Goal: Communication & Community: Answer question/provide support

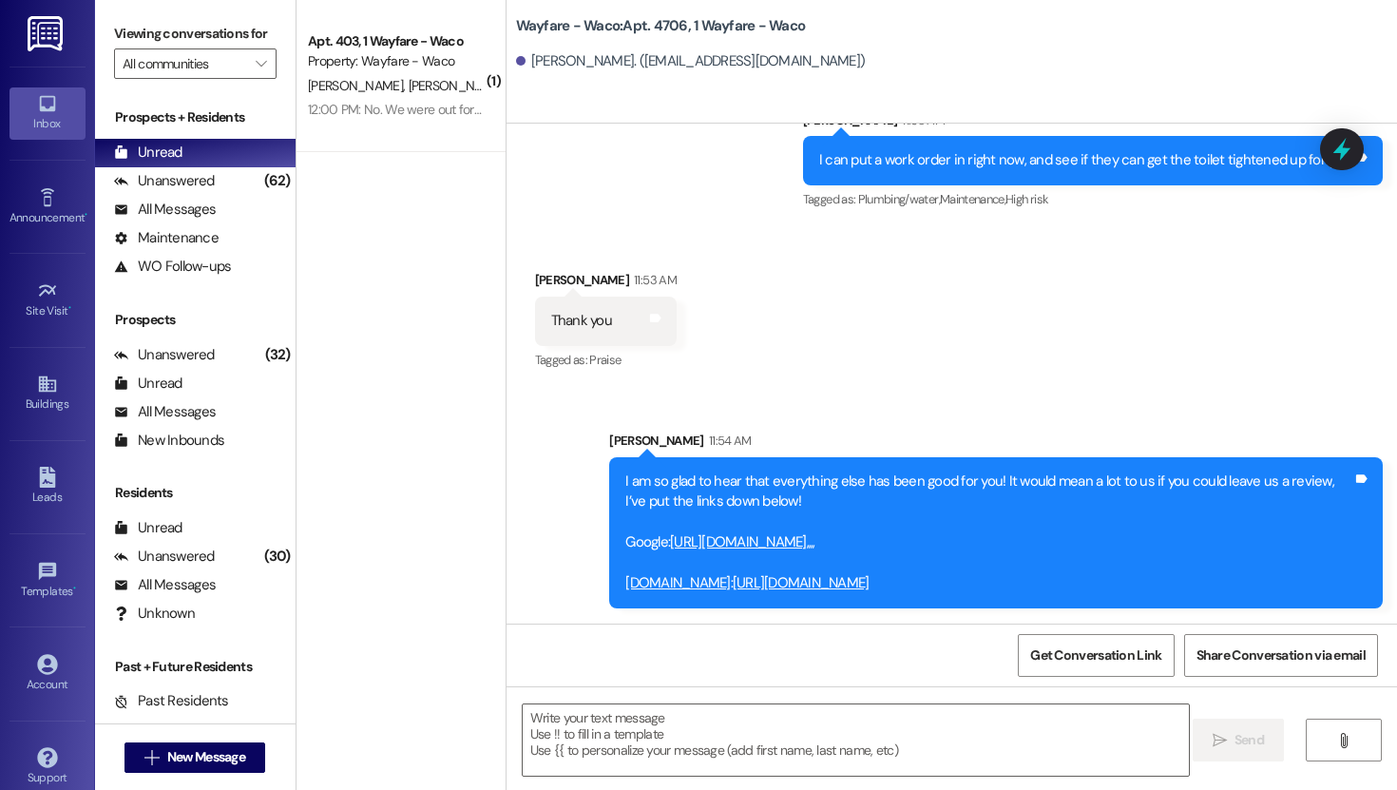
scroll to position [1889, 0]
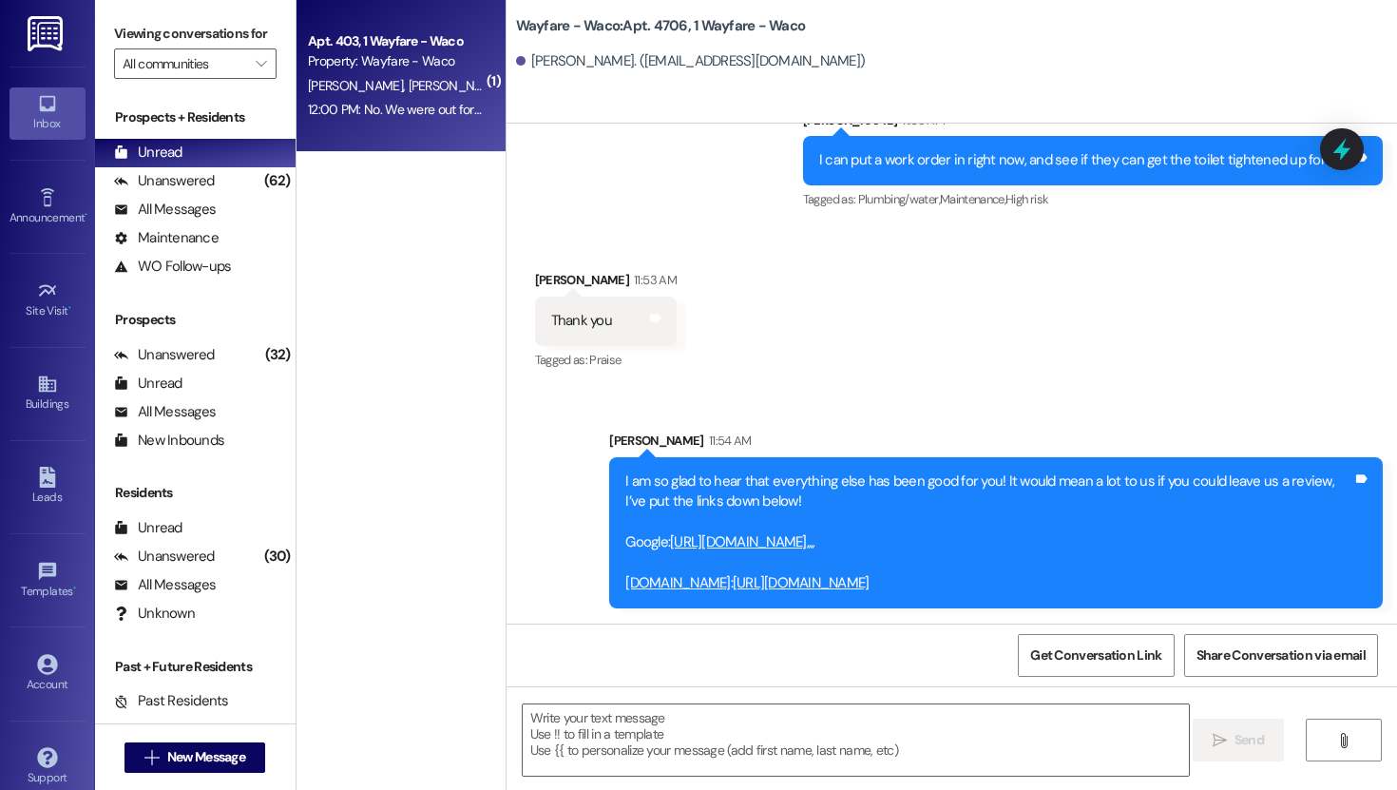
click at [443, 118] on div "12:00 PM: No. We were out for about an hour last night 12:00 PM: No. We were ou…" at bounding box center [396, 110] width 180 height 24
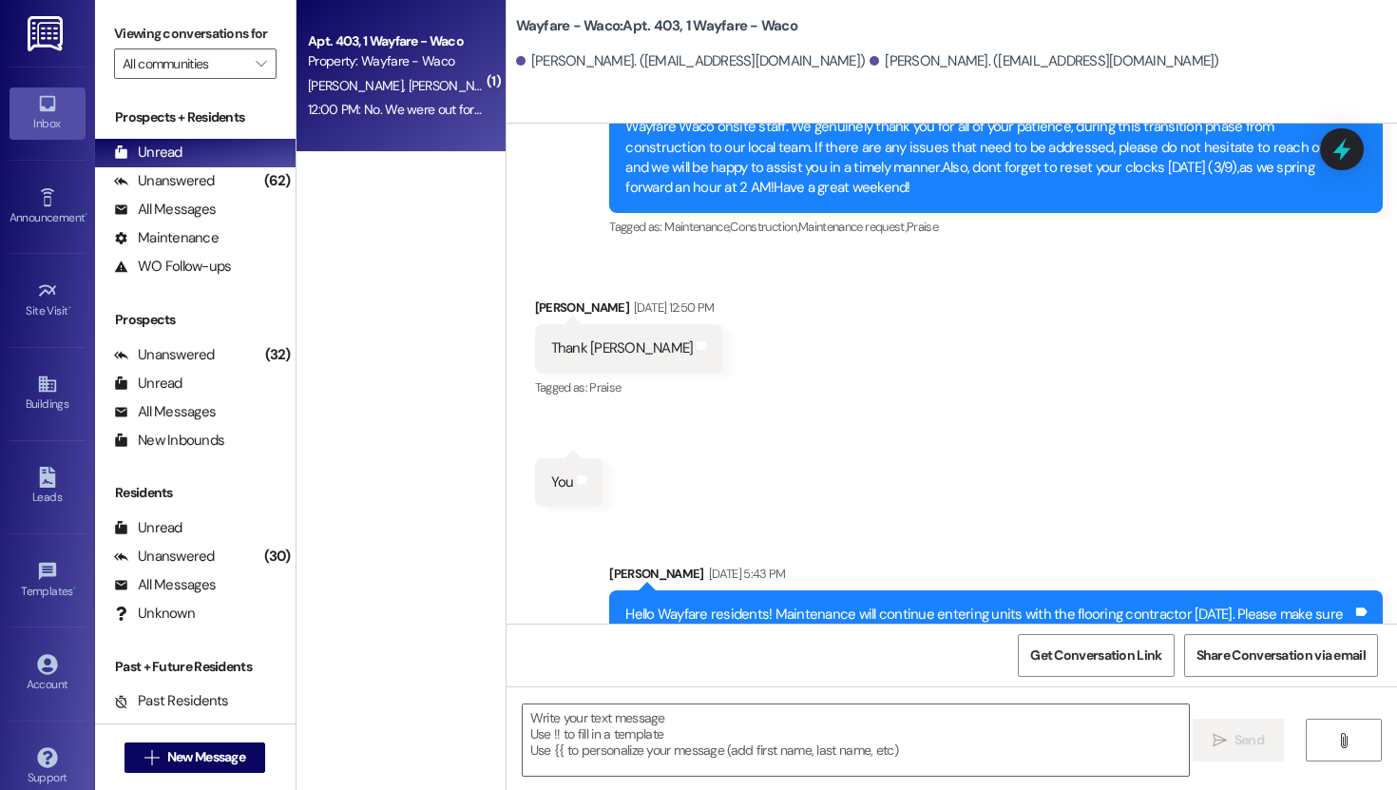
scroll to position [19499, 0]
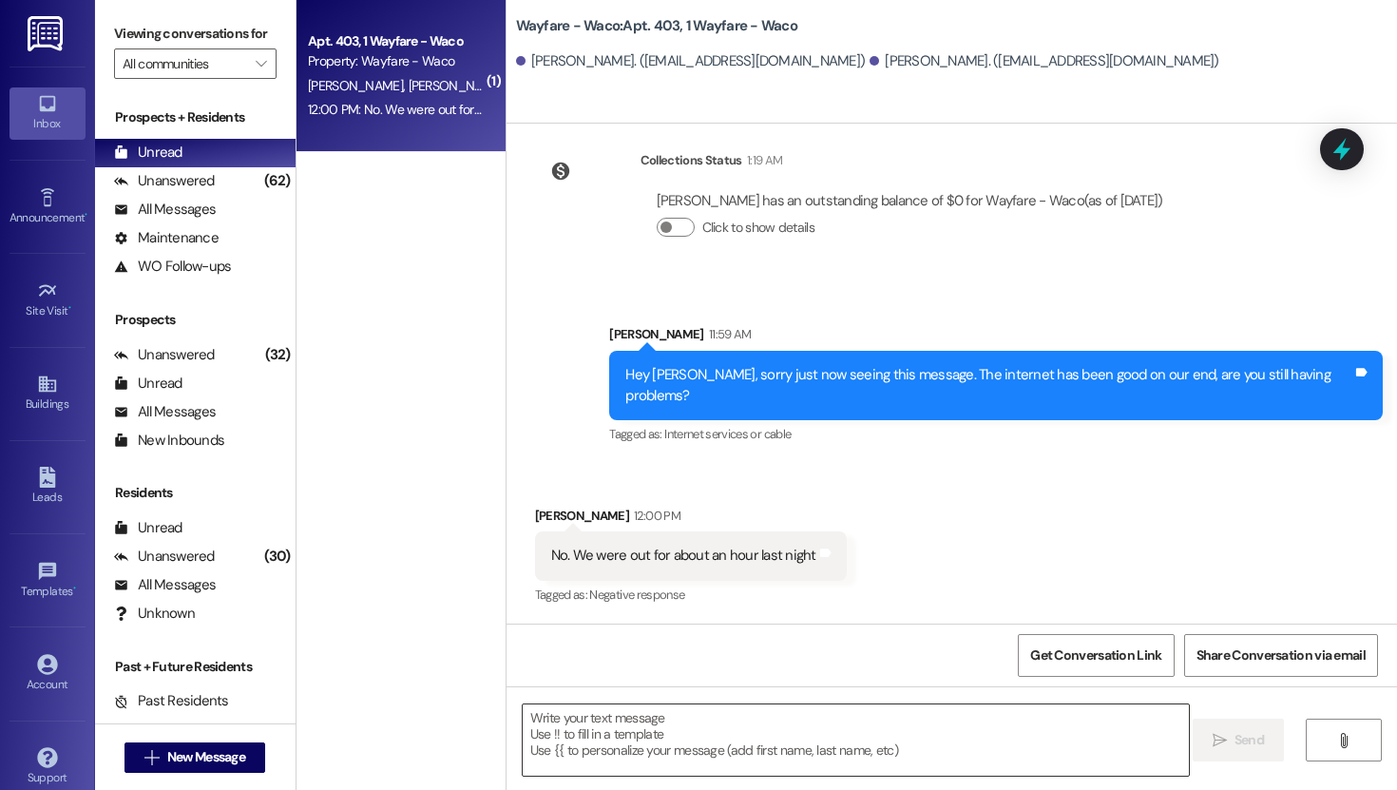
click at [743, 737] on textarea at bounding box center [856, 739] width 666 height 71
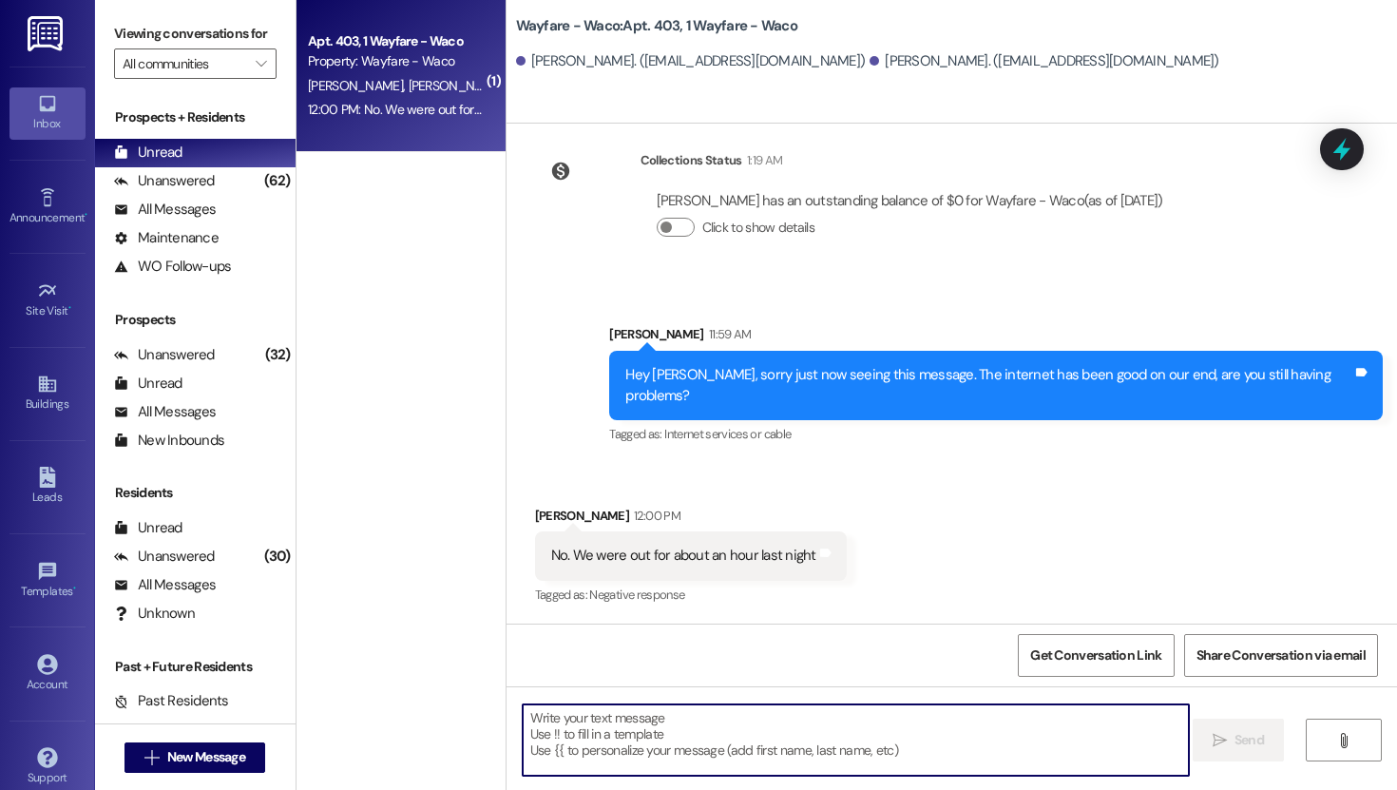
click at [642, 737] on textarea at bounding box center [856, 739] width 666 height 71
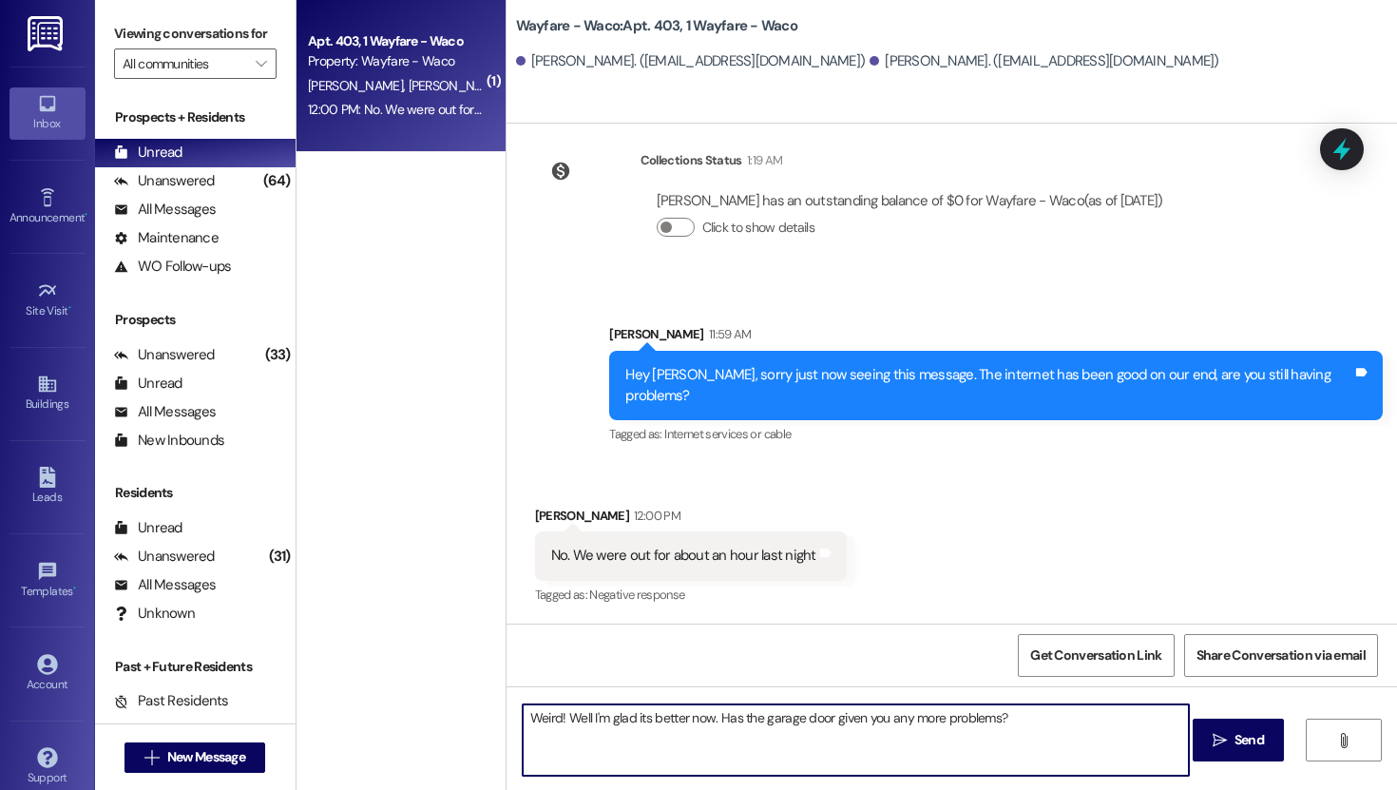
click at [1022, 727] on textarea "Weird! Well I'm glad its better now. Has the garage door given you any more pro…" at bounding box center [856, 739] width 666 height 71
type textarea "Weird! Well I'm glad its better now. Has the garage door given you any more pro…"
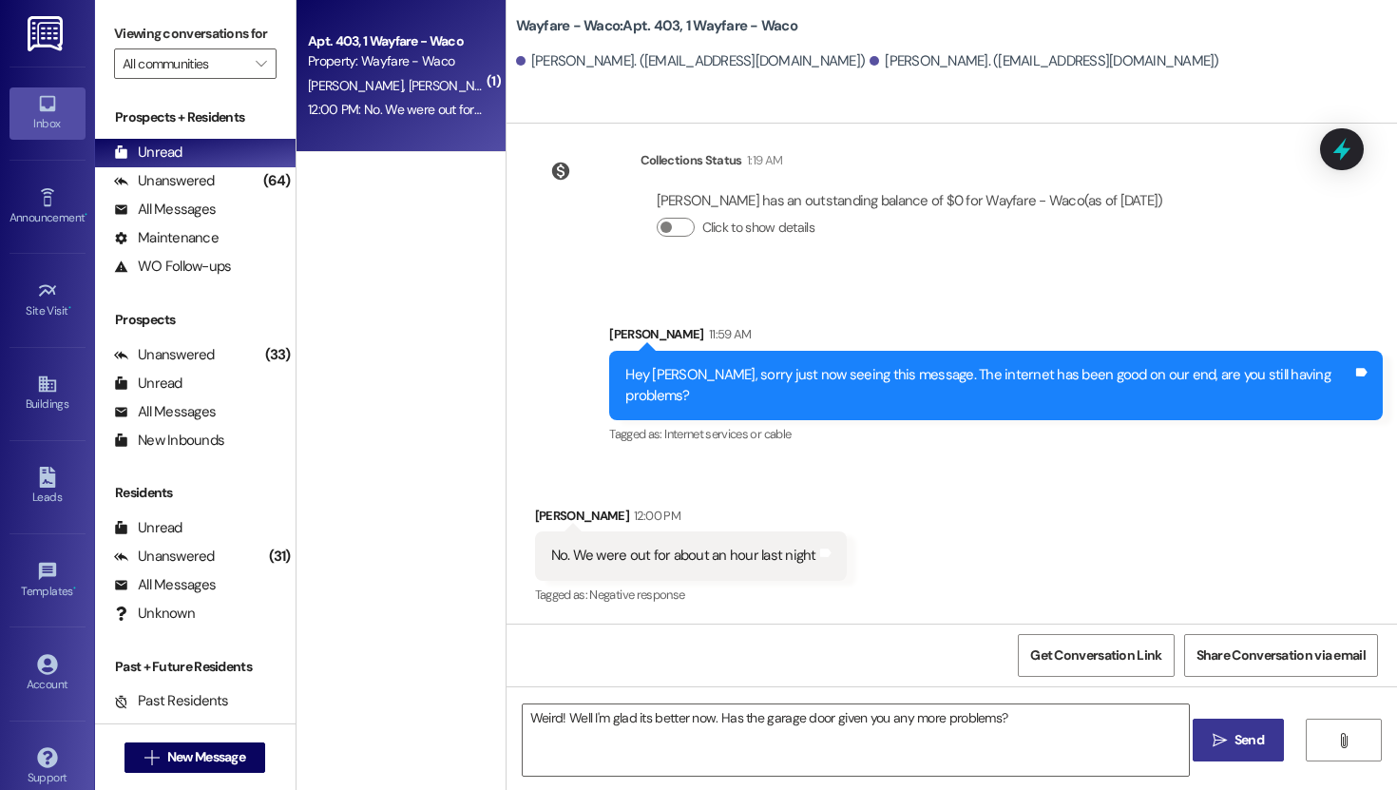
click at [1231, 737] on span "Send" at bounding box center [1249, 740] width 37 height 20
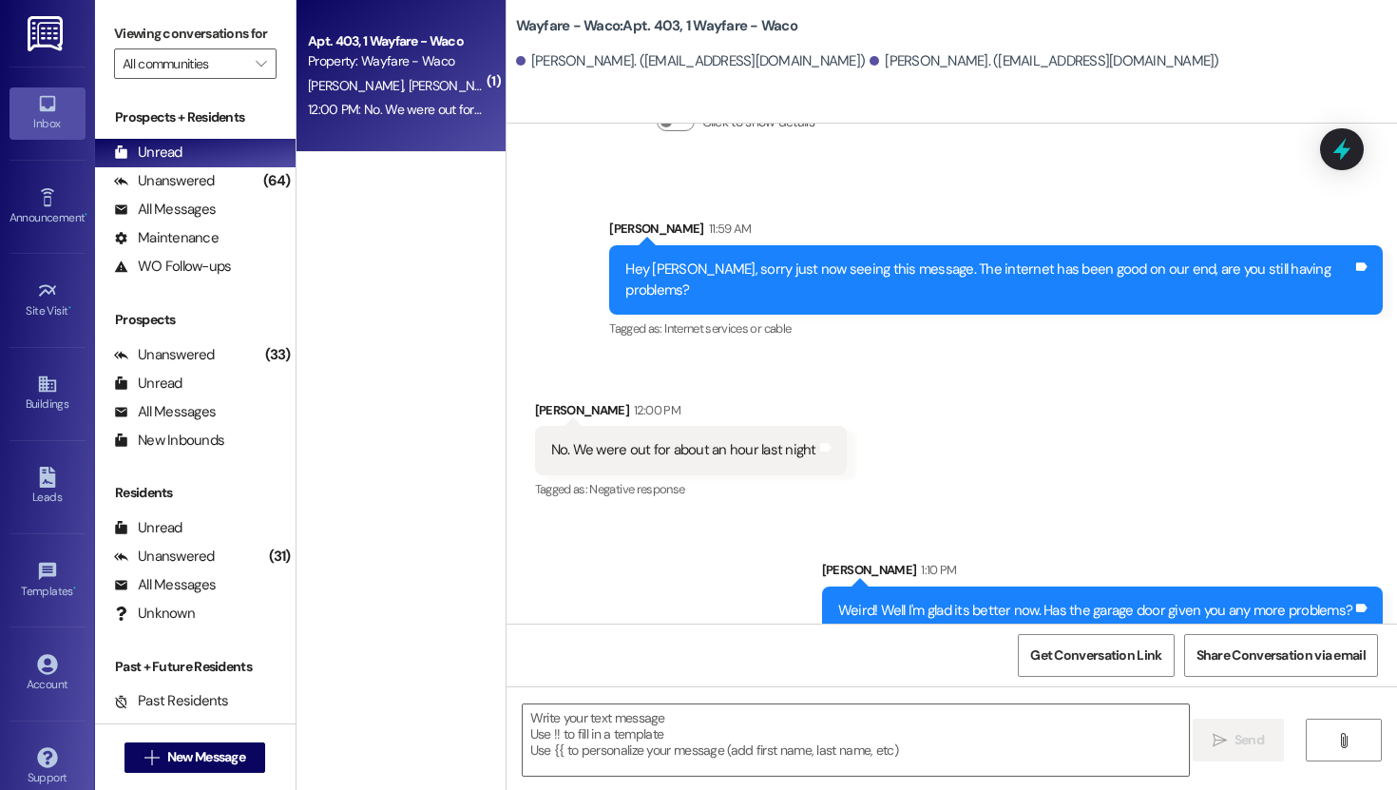
scroll to position [19632, 0]
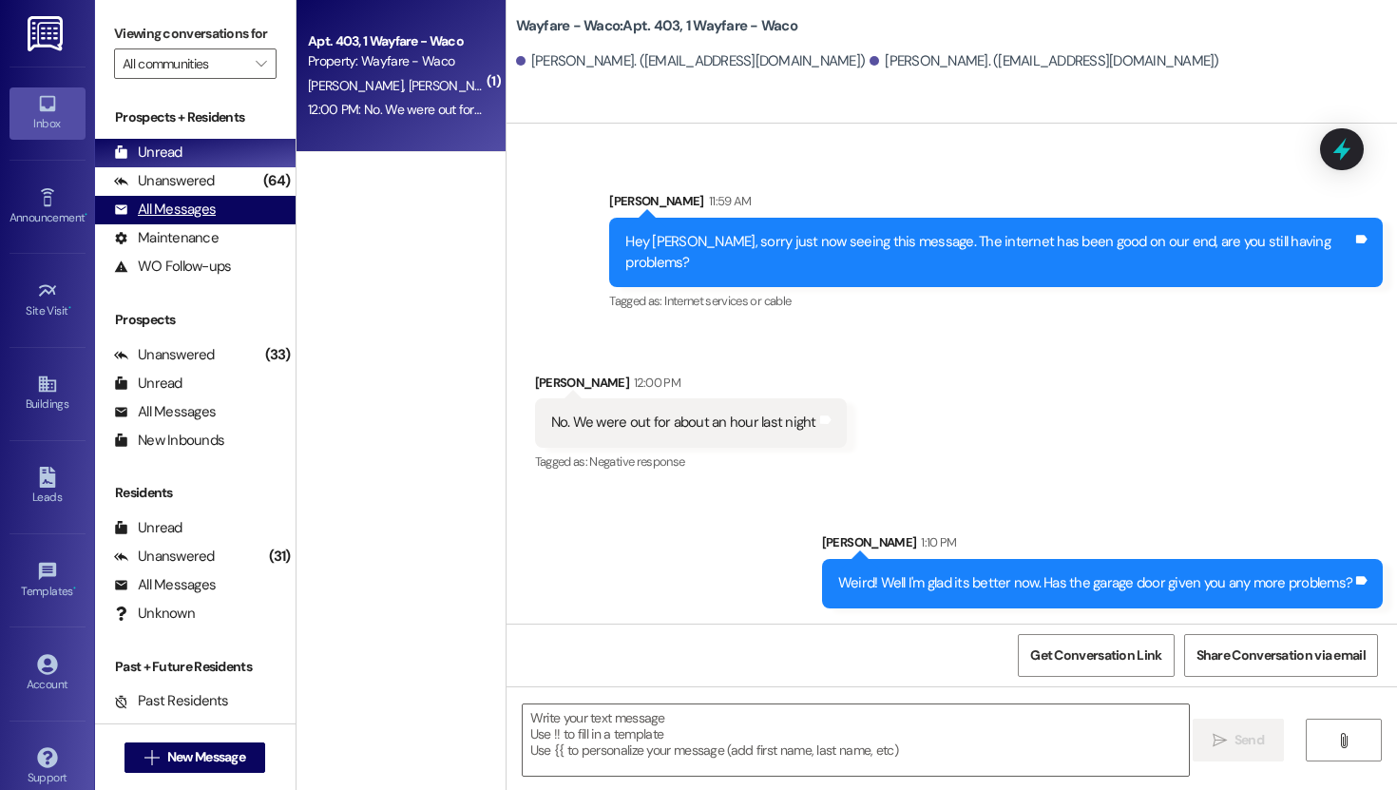
click at [224, 224] on div "All Messages (undefined)" at bounding box center [195, 210] width 201 height 29
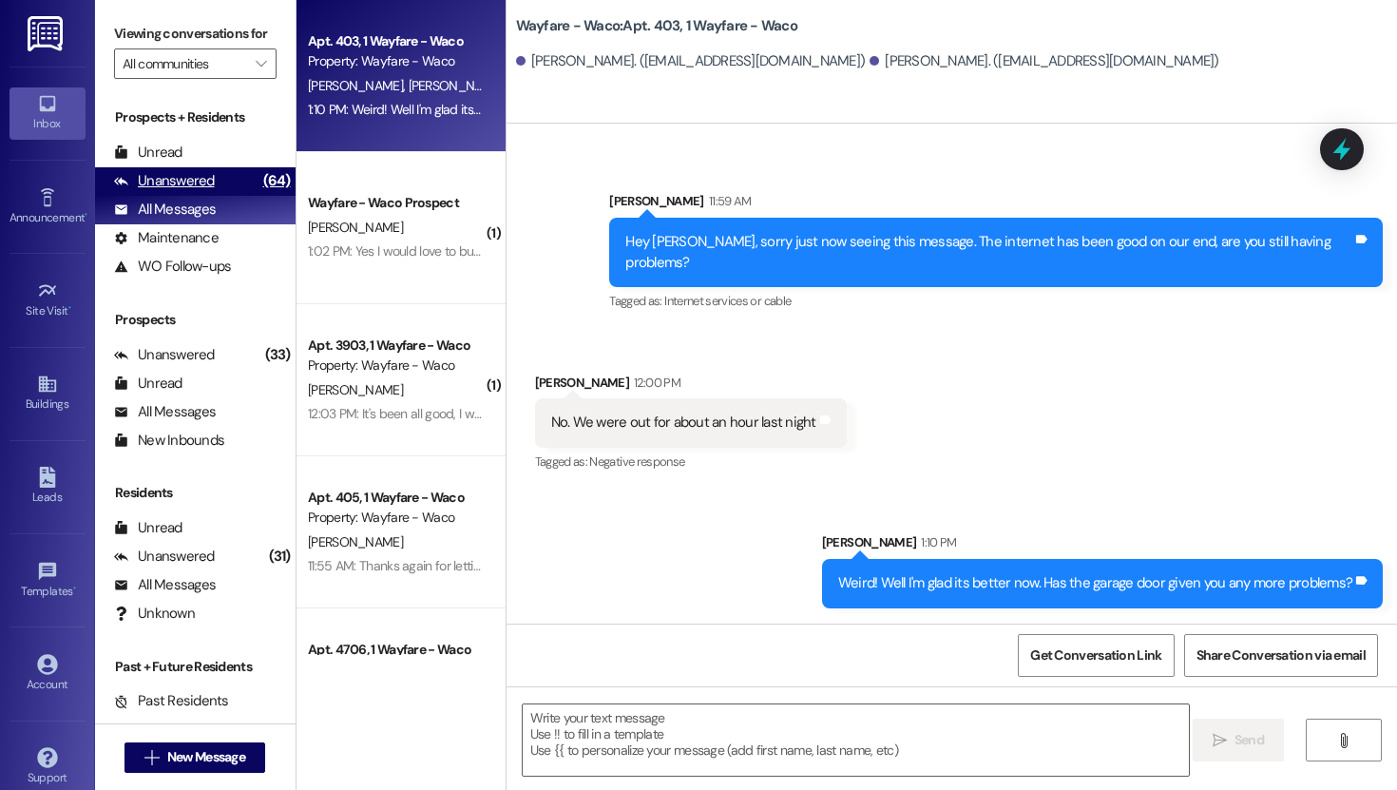
click at [213, 195] on div "Unanswered (64)" at bounding box center [195, 181] width 201 height 29
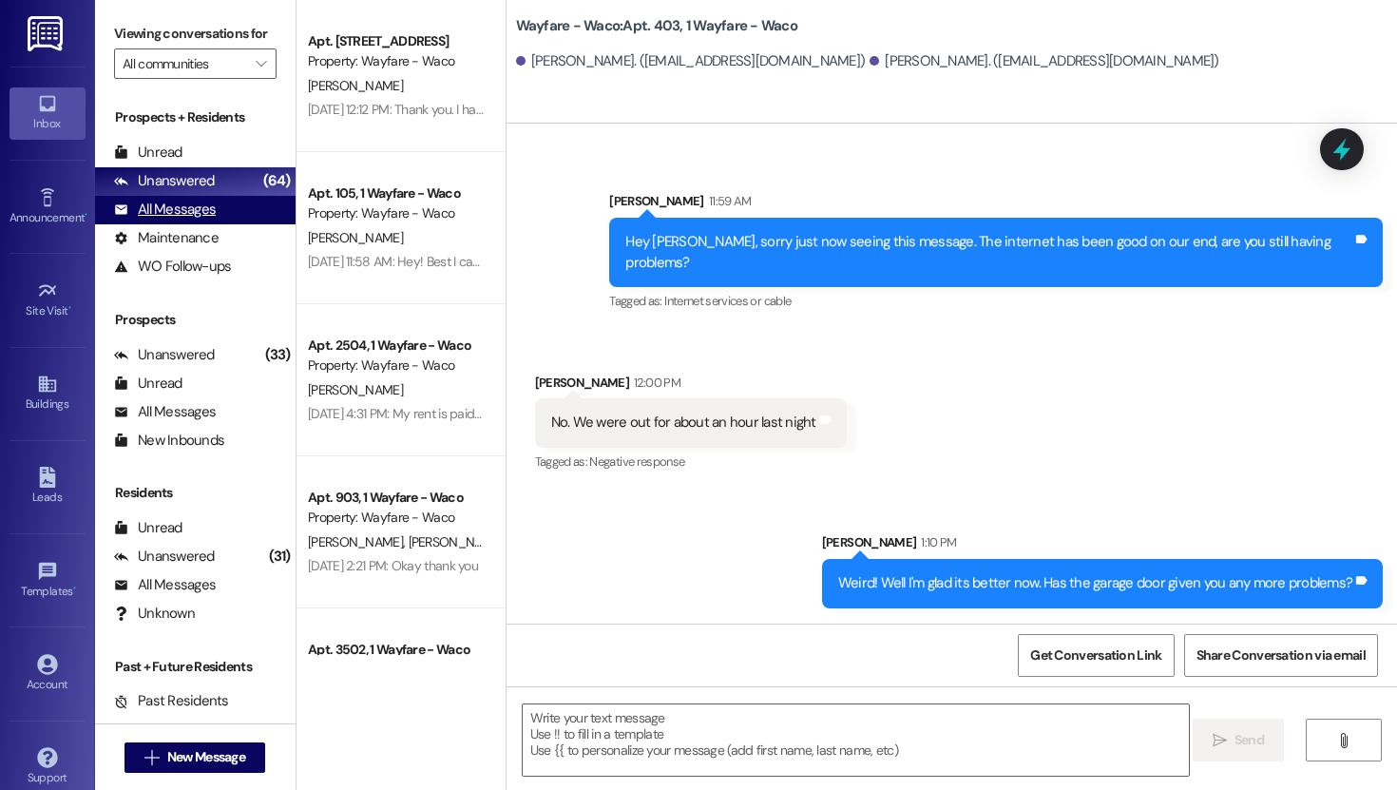
click at [210, 220] on div "All Messages" at bounding box center [165, 210] width 102 height 20
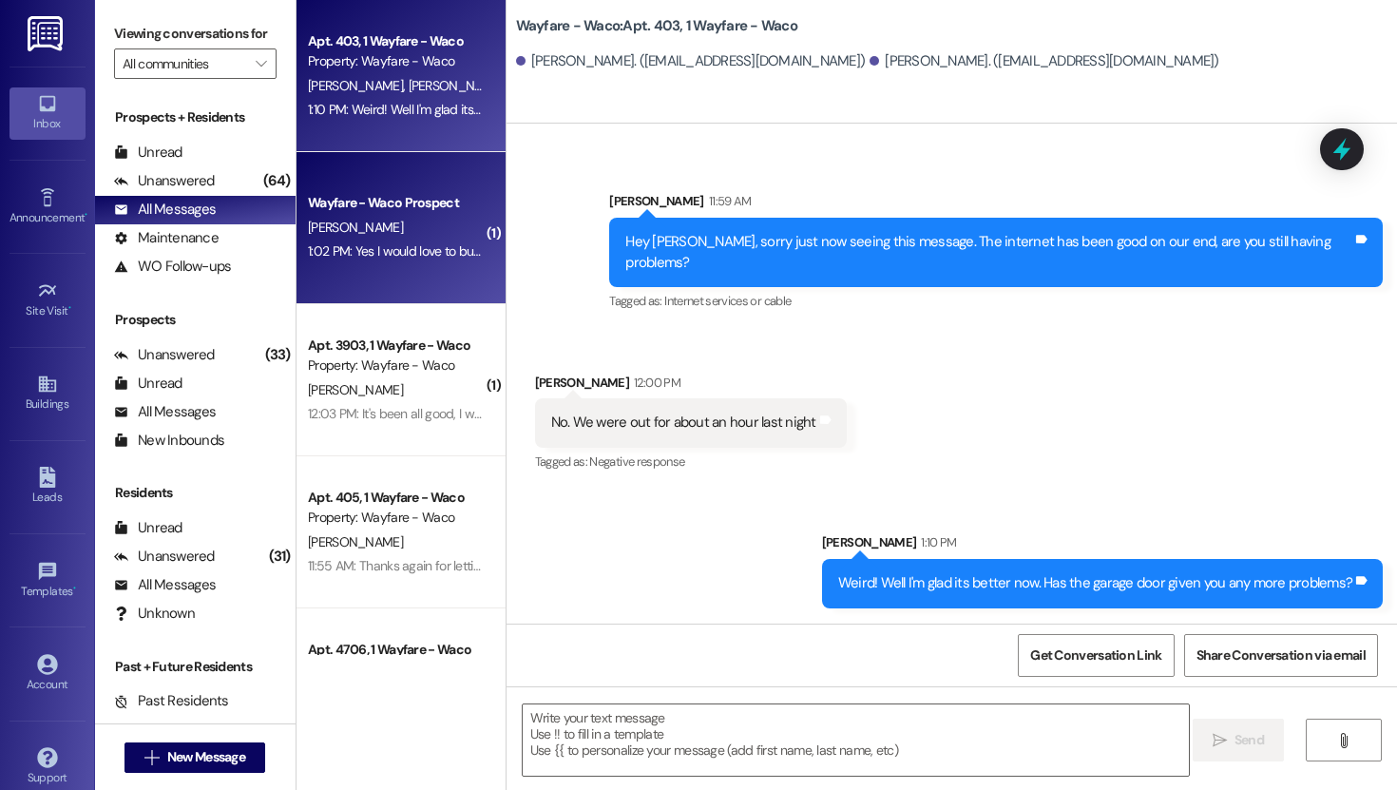
click at [364, 240] on div "1:02 PM: Yes I would love to but now my girlfriend died on Friday morning and I…" at bounding box center [396, 251] width 180 height 24
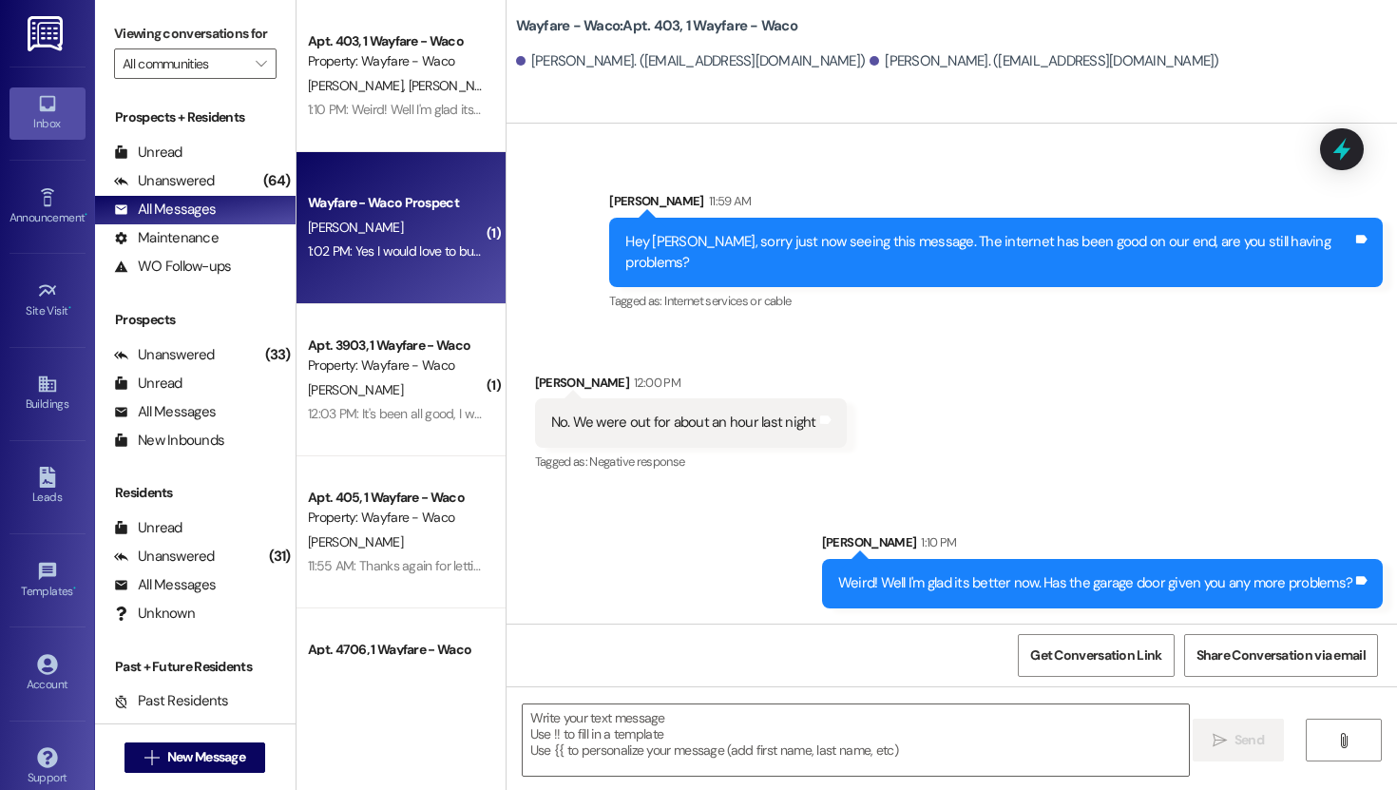
scroll to position [0, 0]
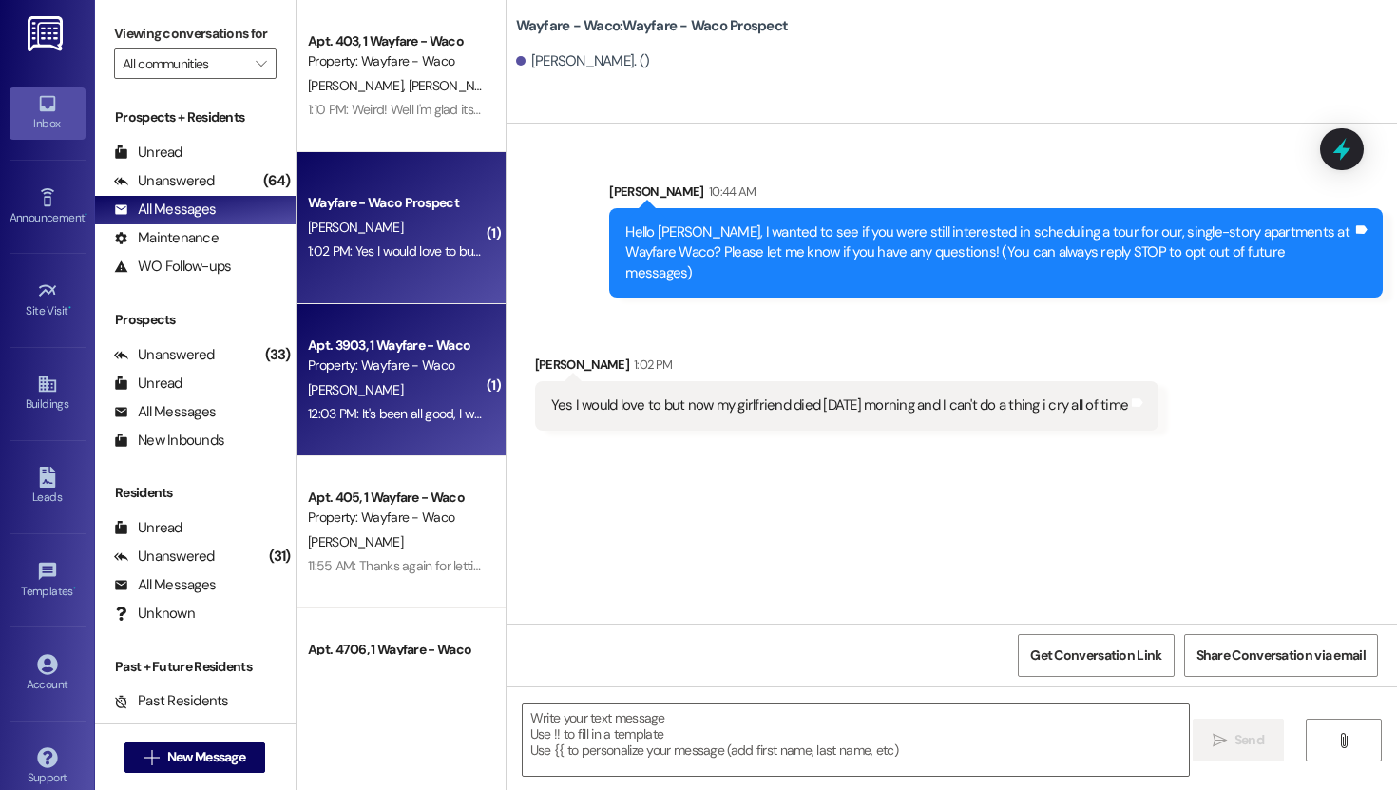
click at [403, 378] on div "[PERSON_NAME]" at bounding box center [396, 390] width 180 height 24
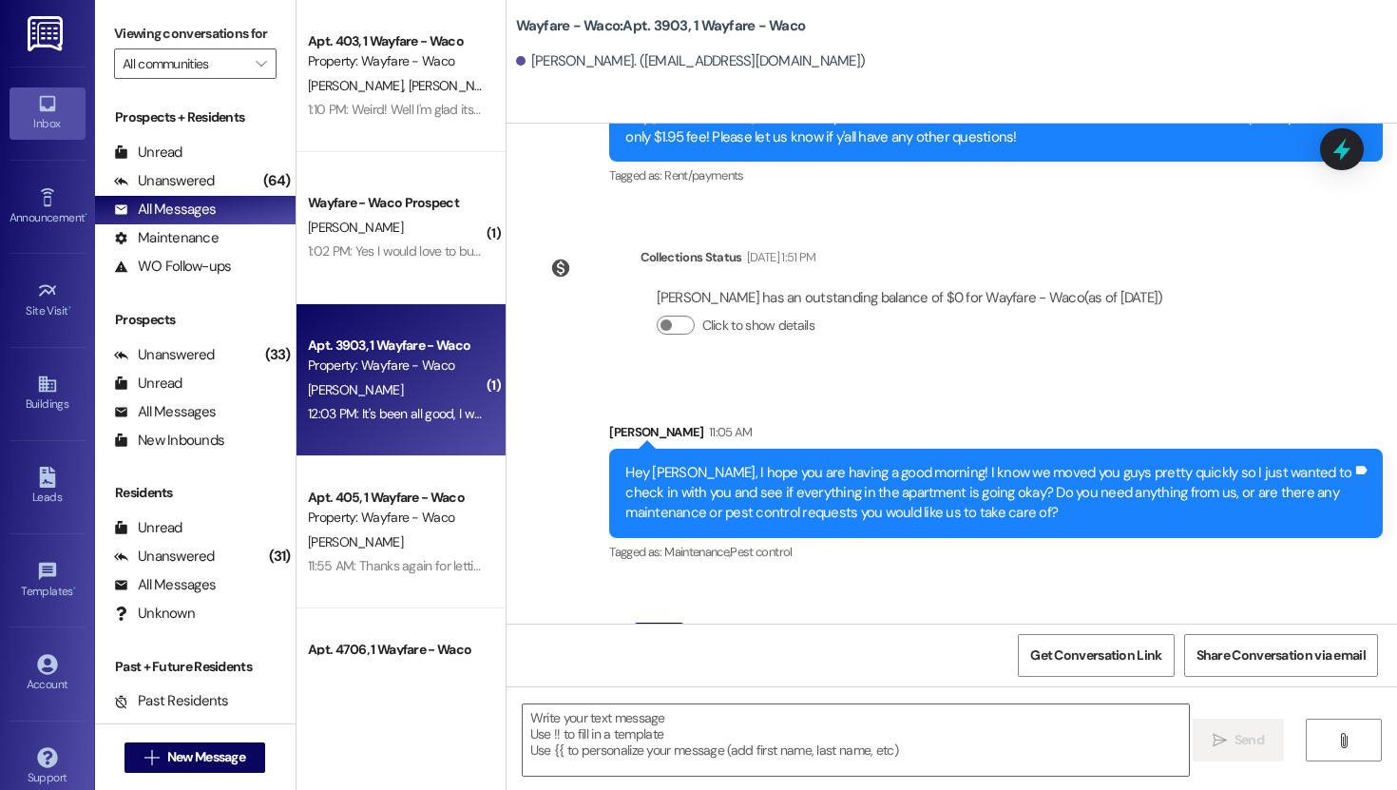
scroll to position [796, 0]
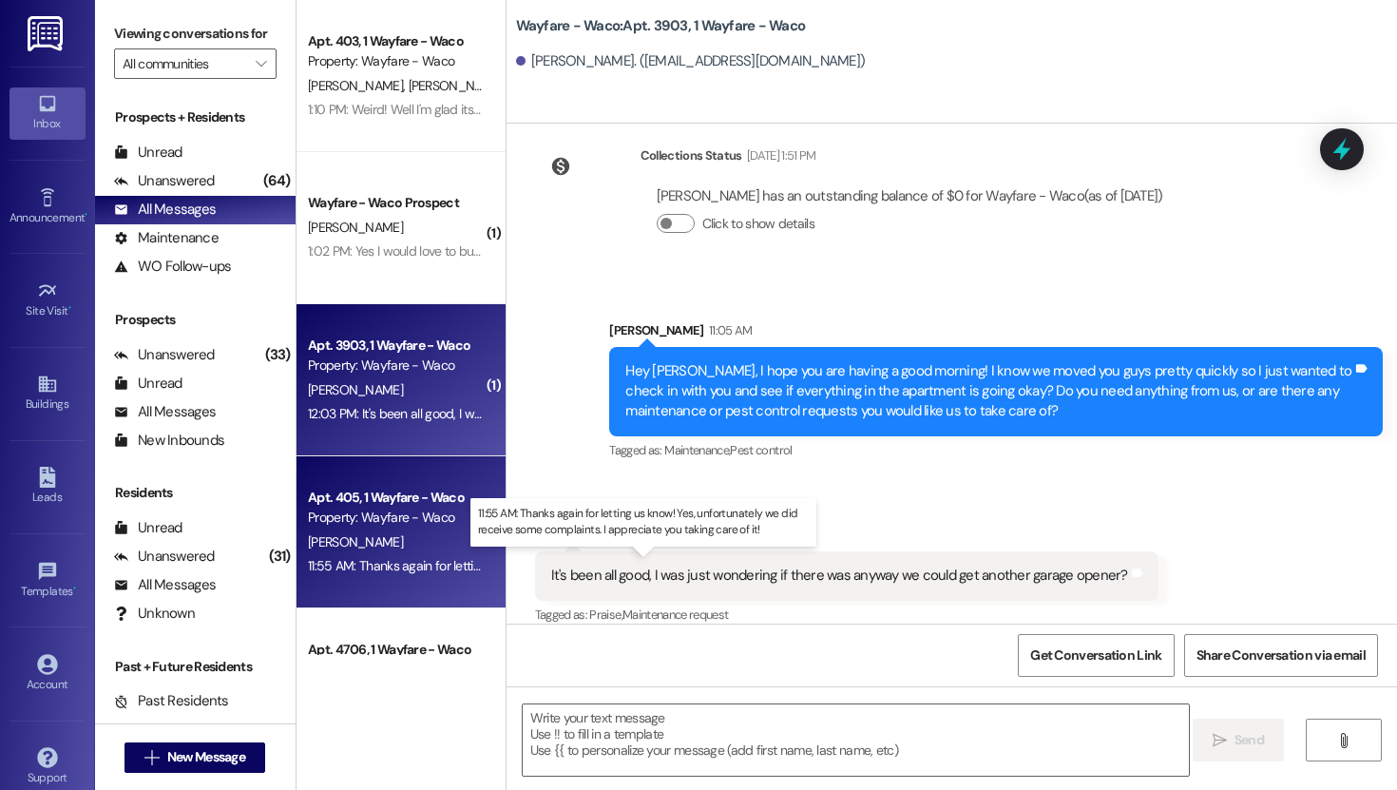
click at [418, 574] on div "11:55 AM: Thanks again for letting us know! Yes, unfortunately we did receive s…" at bounding box center [657, 565] width 699 height 17
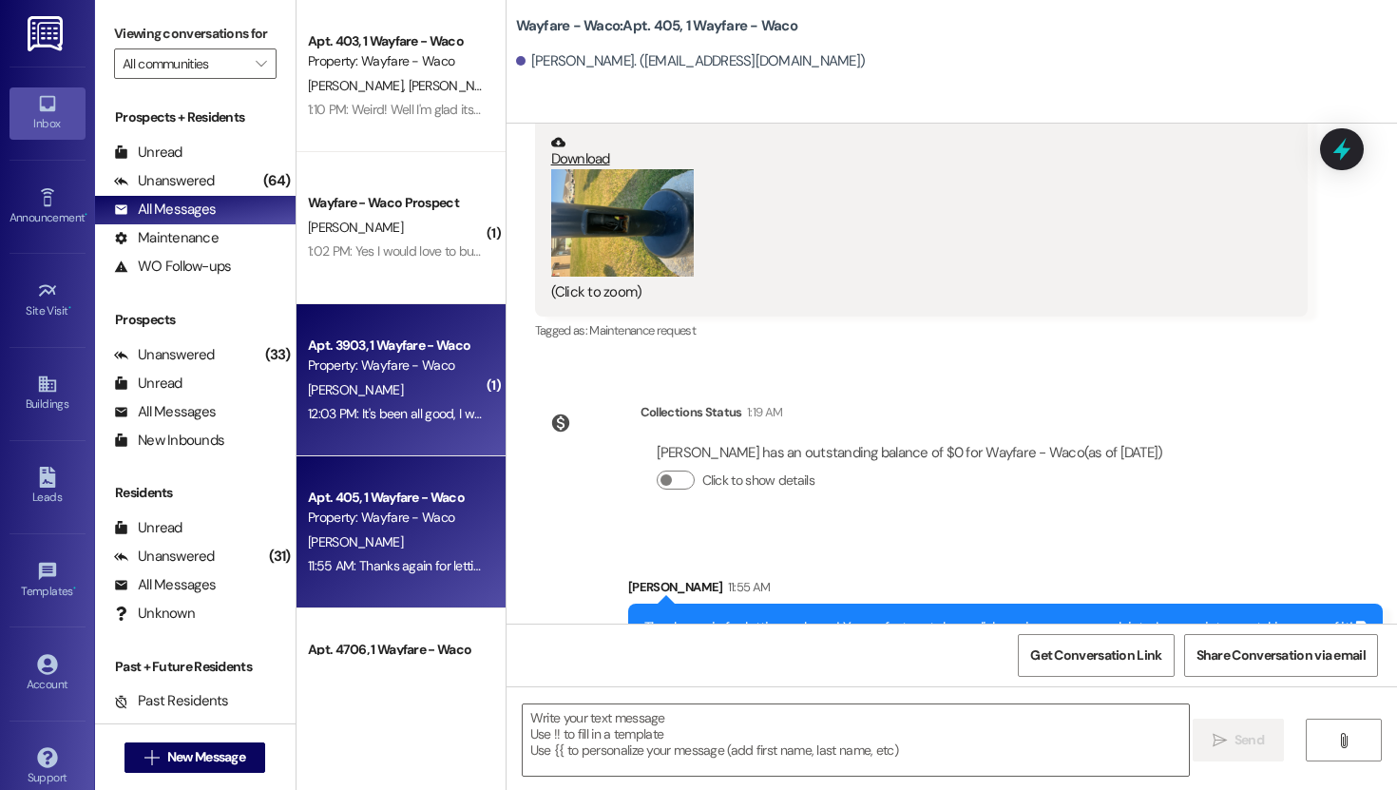
click at [407, 395] on div "[PERSON_NAME]" at bounding box center [396, 390] width 180 height 24
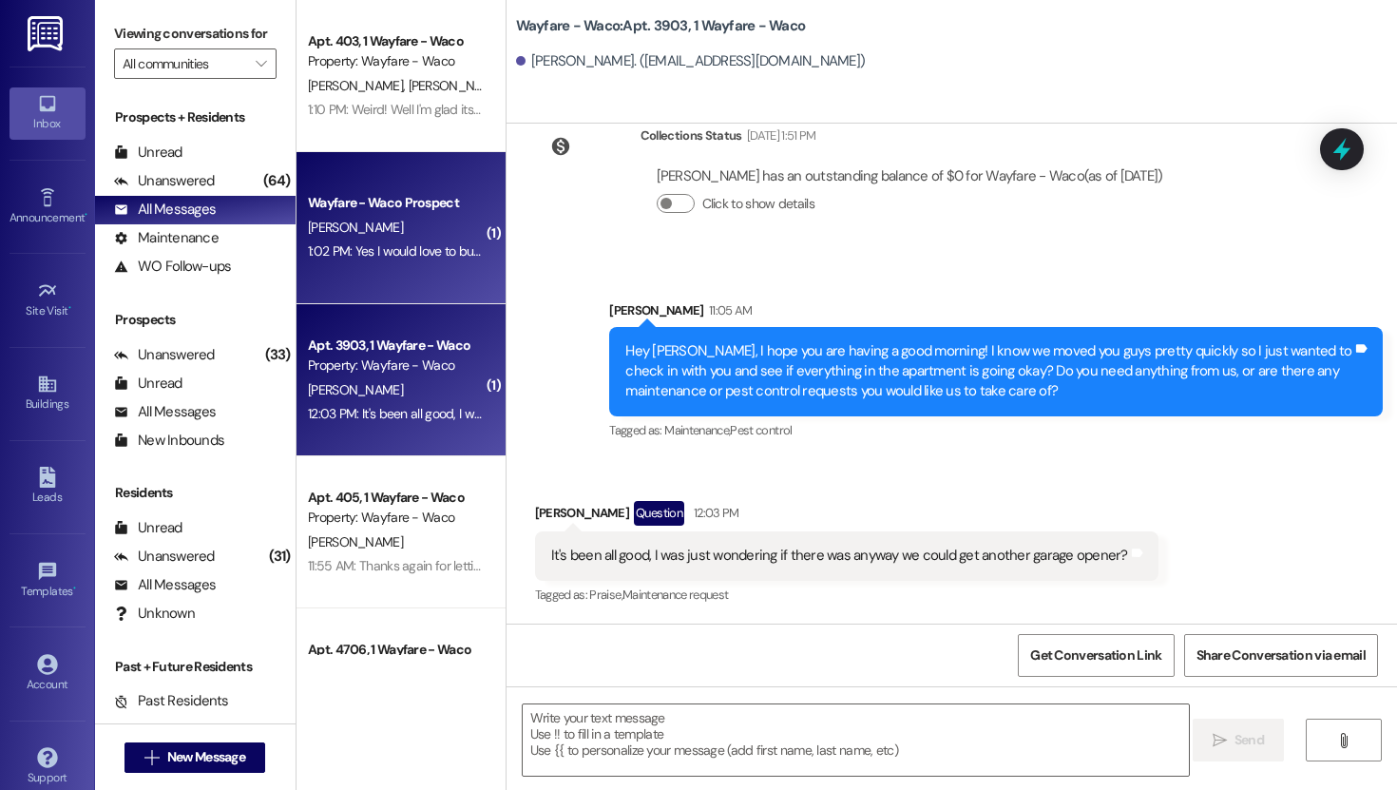
scroll to position [795, 0]
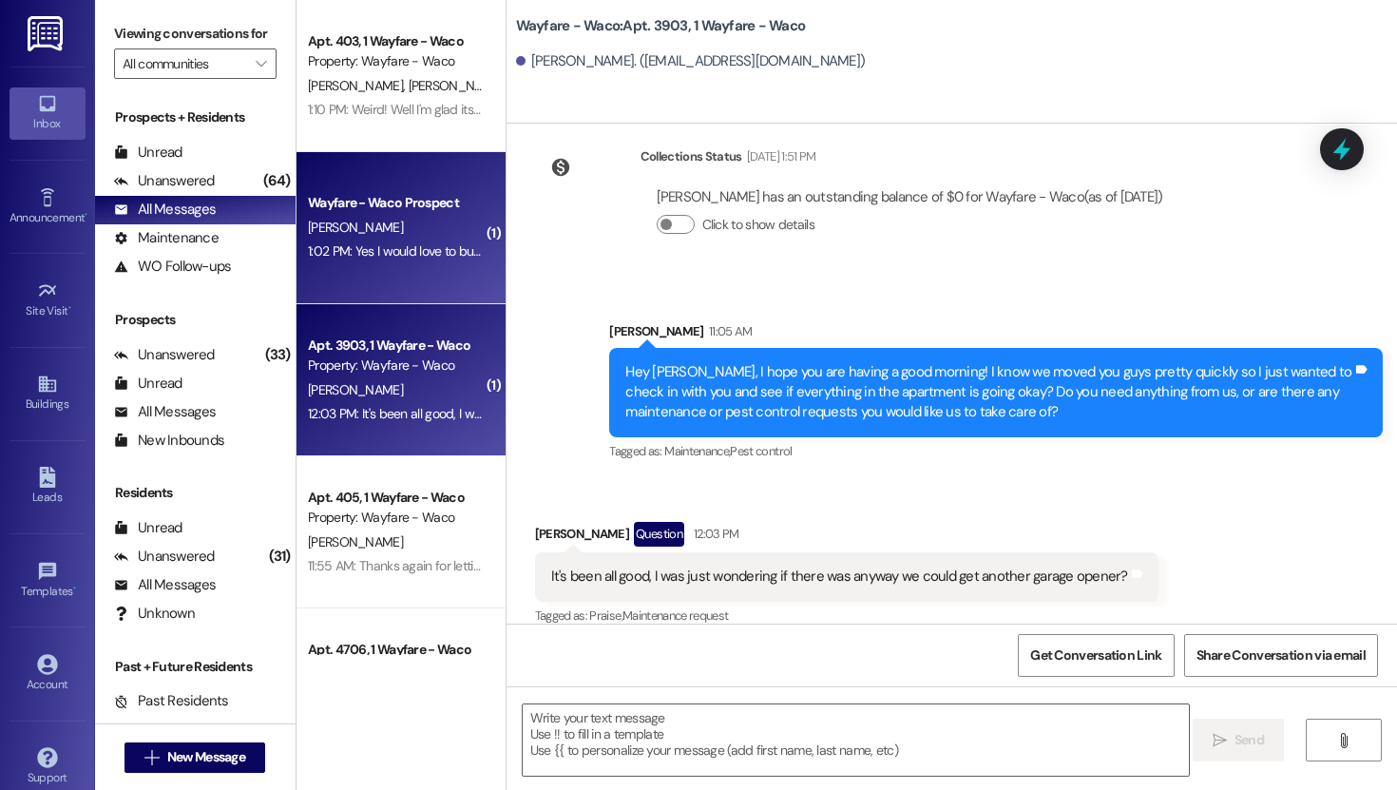
click at [392, 258] on div "1:02 PM: Yes I would love to but now my girlfriend died on Friday morning and I…" at bounding box center [598, 250] width 581 height 17
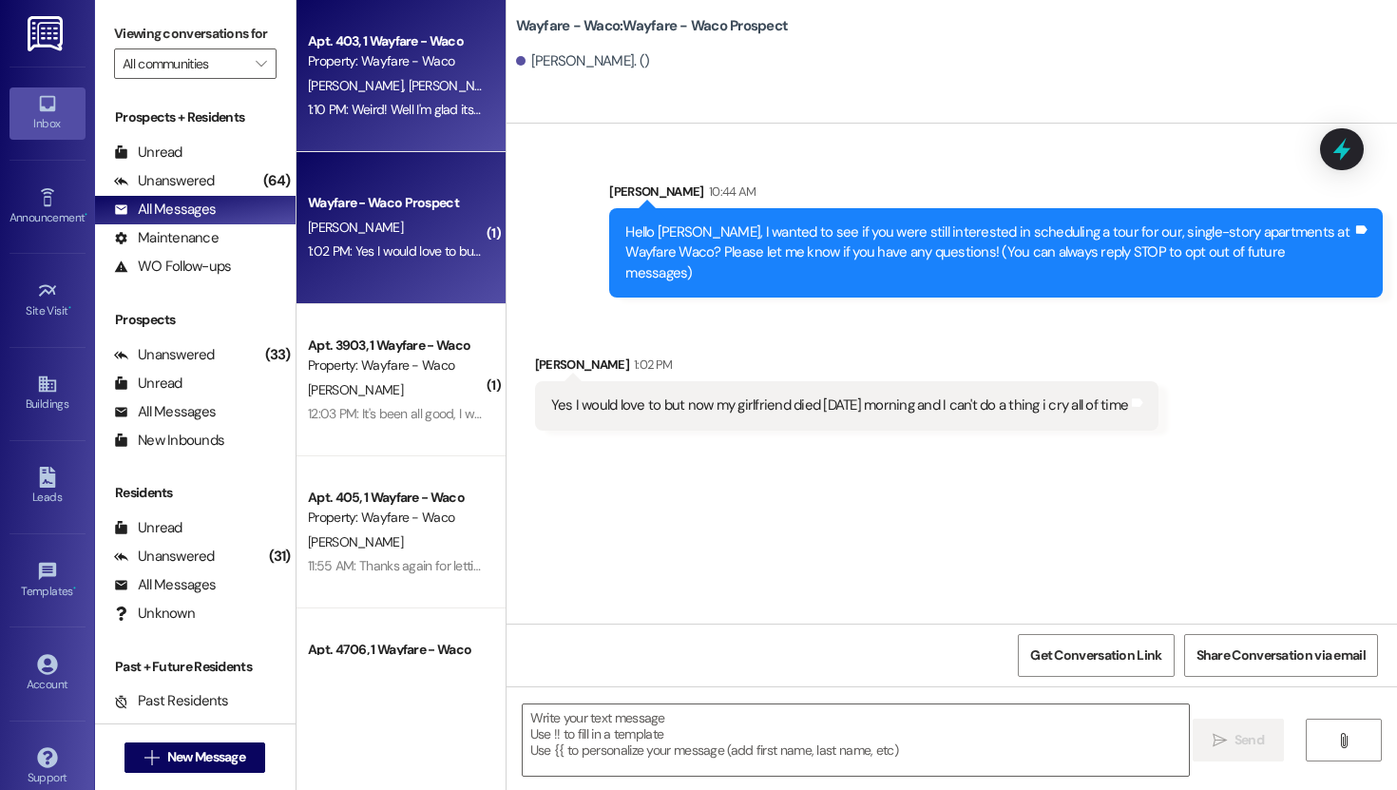
scroll to position [0, 0]
click at [392, 101] on div "1:10 PM: Weird! Well I'm glad its better now. Has the garage door given you any…" at bounding box center [568, 109] width 521 height 17
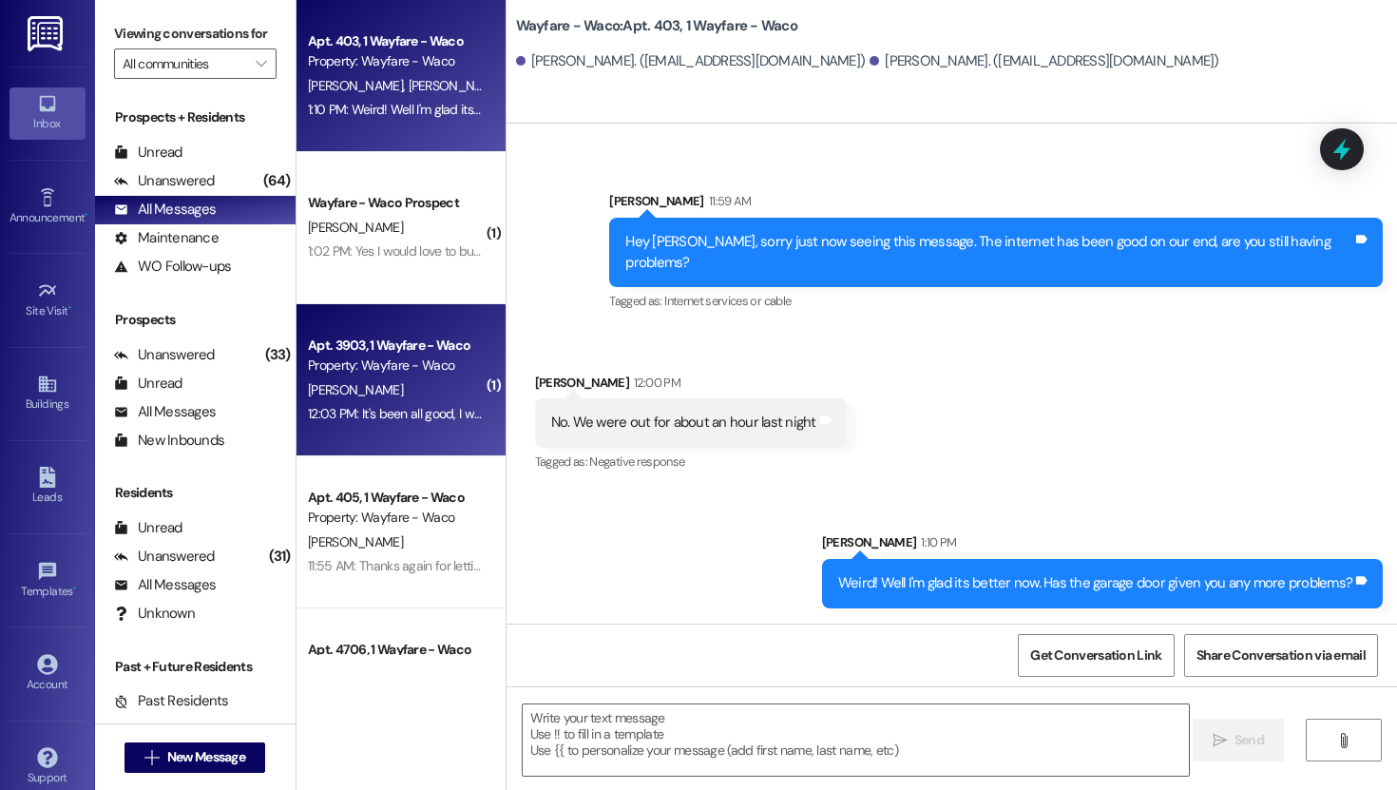
click at [396, 355] on div "Property: Wayfare - Waco" at bounding box center [396, 365] width 176 height 20
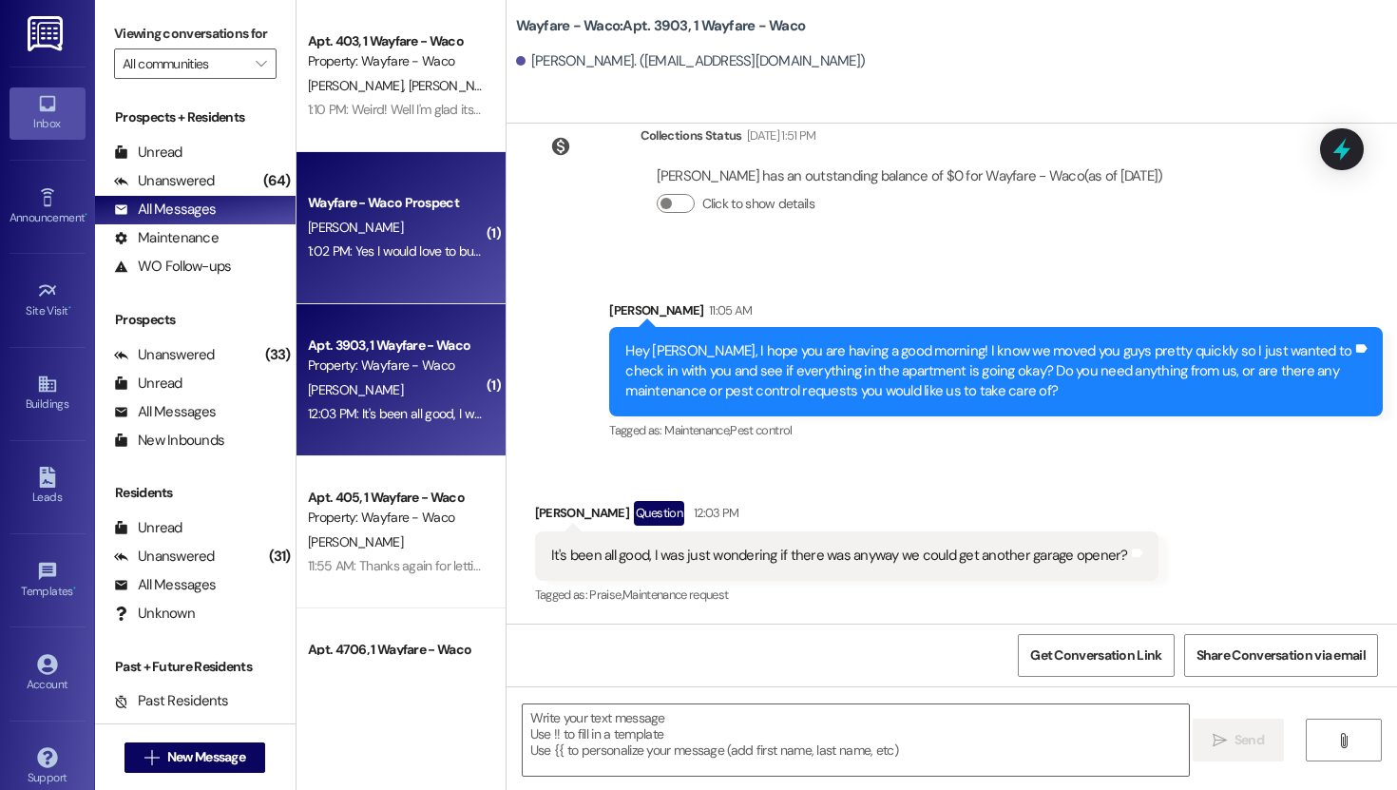
scroll to position [795, 0]
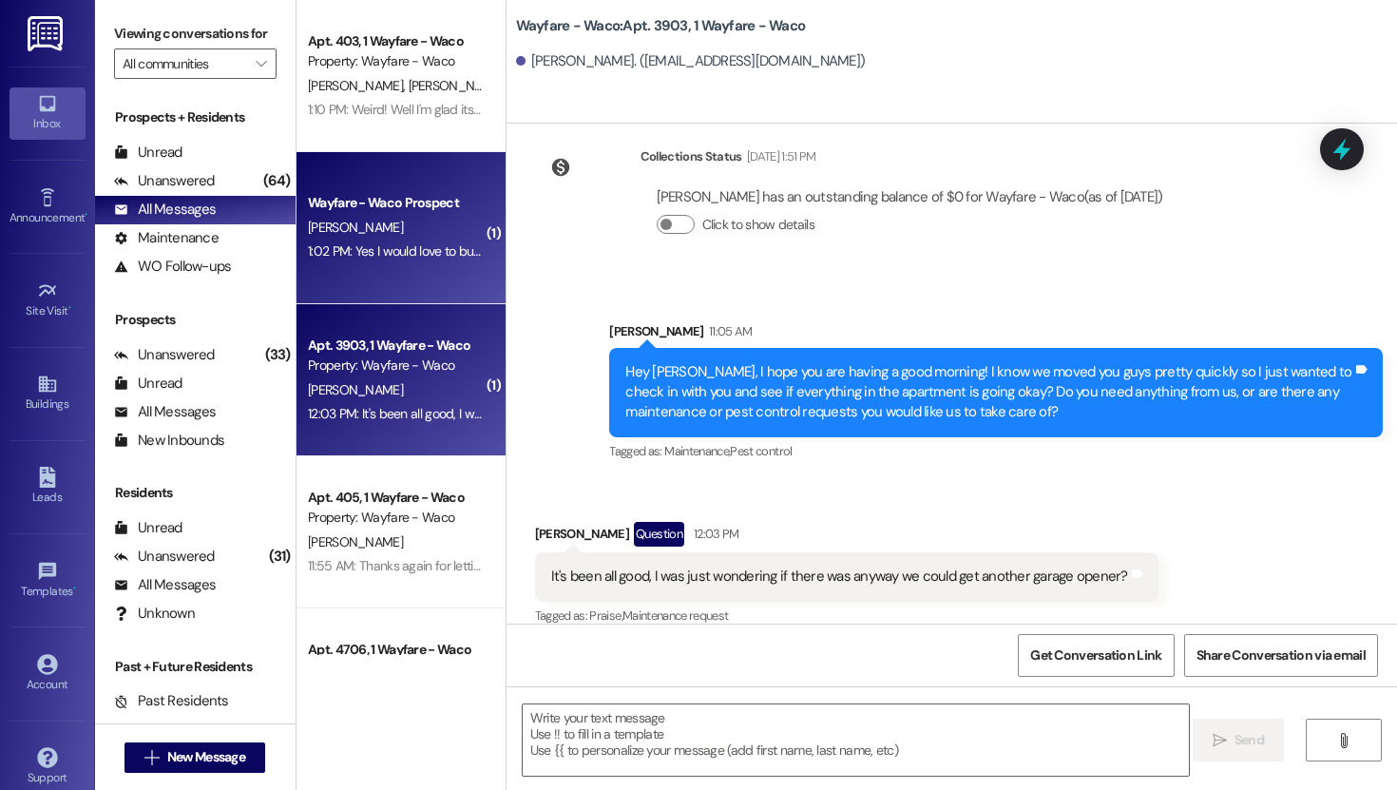
click at [407, 284] on div "Wayfare - Waco Prospect D. Henderson 1:02 PM: Yes I would love to but now my gi…" at bounding box center [400, 228] width 209 height 152
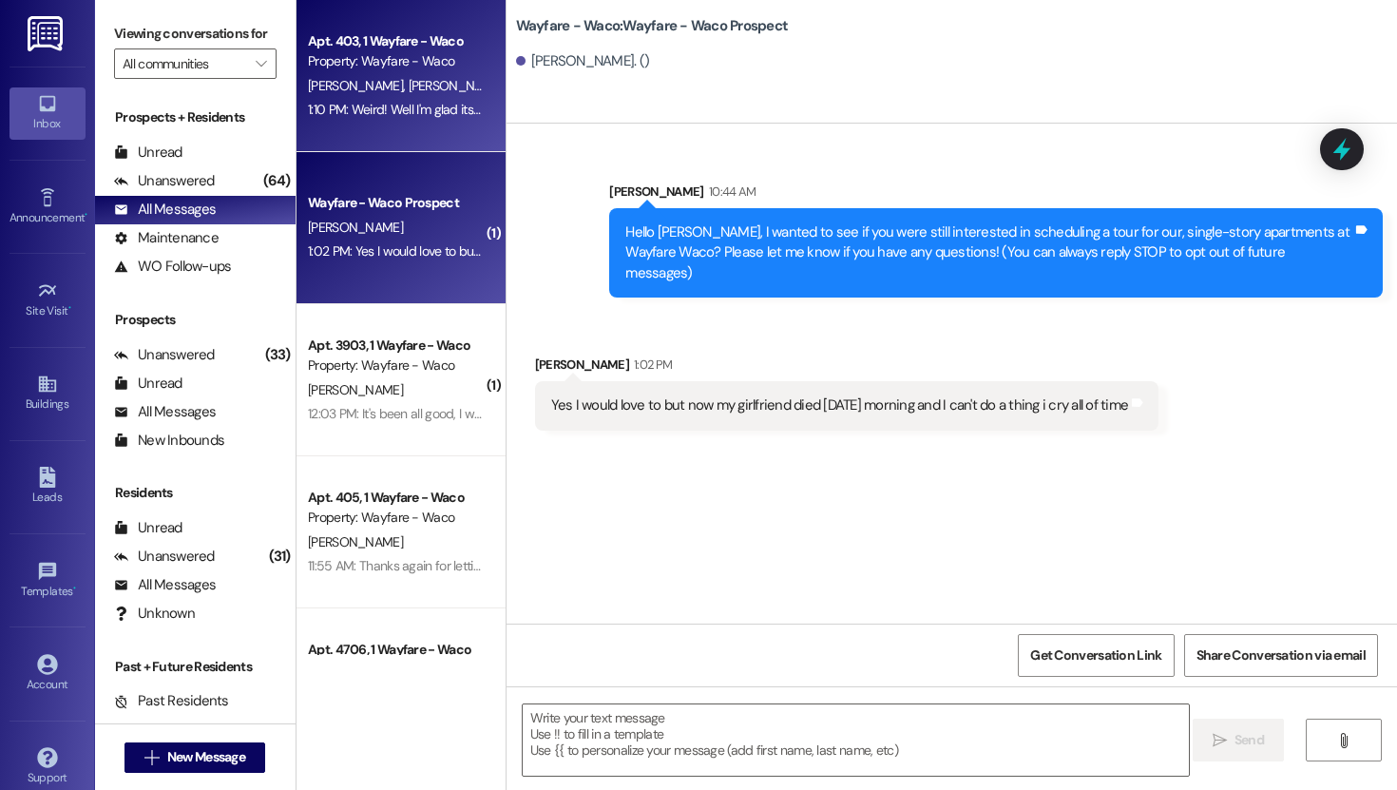
scroll to position [0, 0]
click at [386, 39] on div "Apt. 403, 1 Wayfare - Waco" at bounding box center [396, 41] width 176 height 20
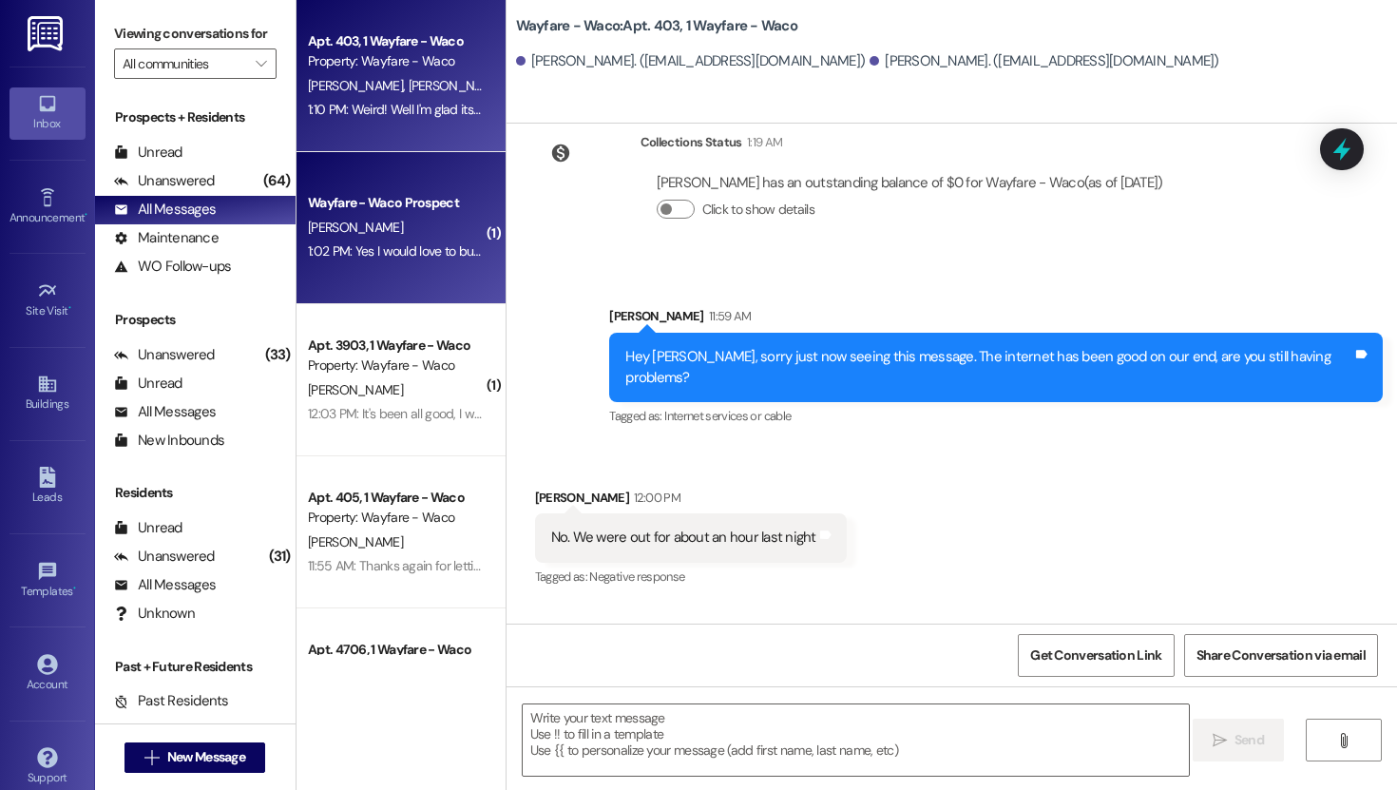
scroll to position [19498, 0]
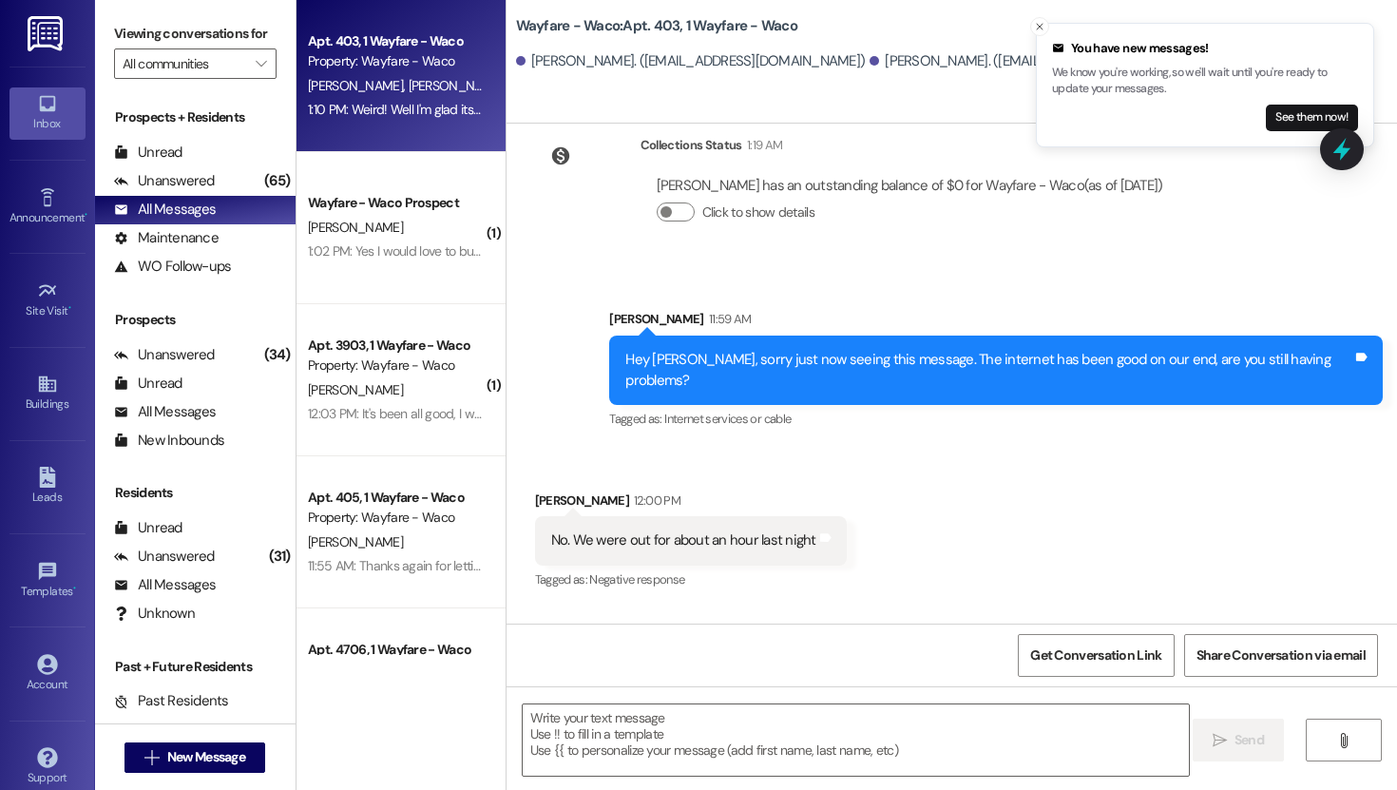
click at [395, 107] on div "1:10 PM: Weird! Well I'm glad its better now. Has the garage door given you any…" at bounding box center [568, 109] width 521 height 17
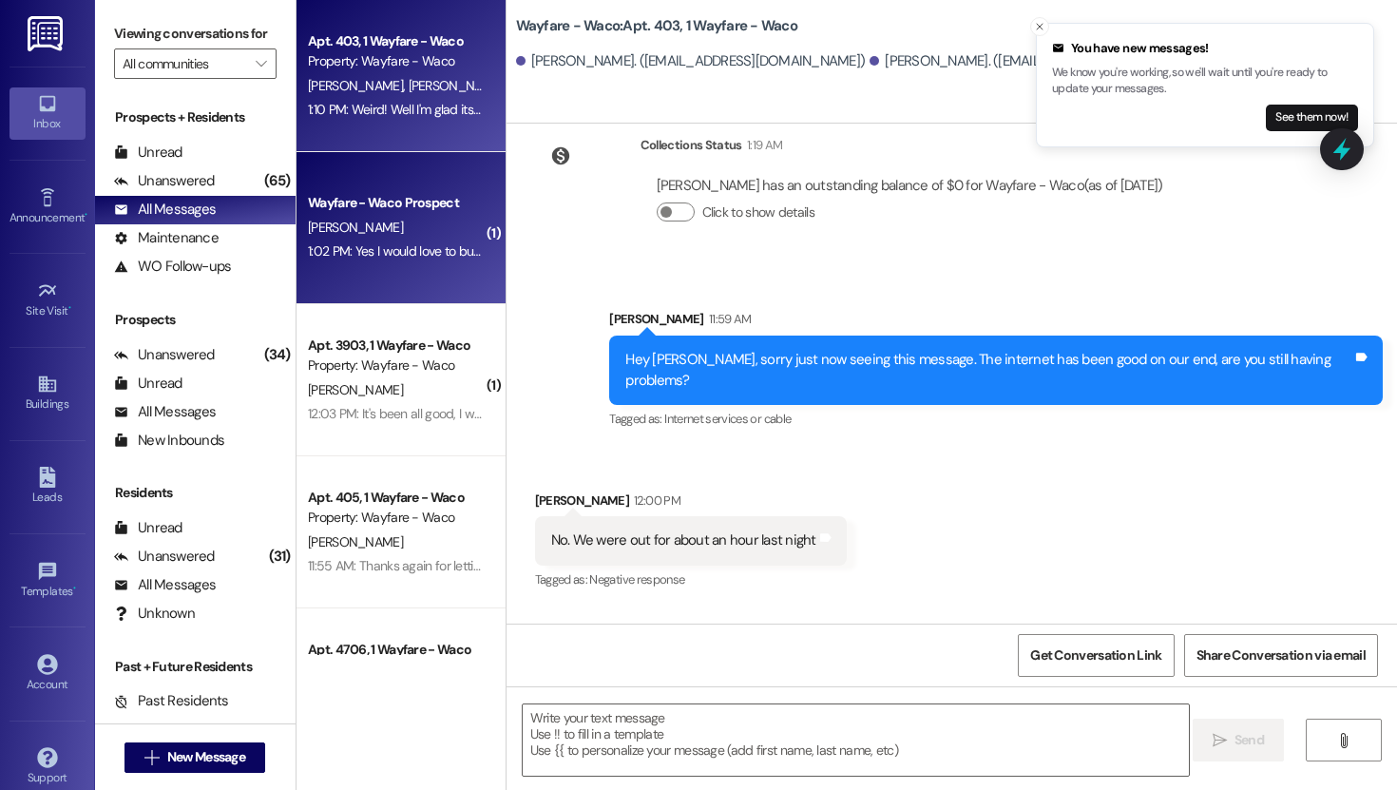
click at [392, 221] on div "[PERSON_NAME]" at bounding box center [396, 228] width 180 height 24
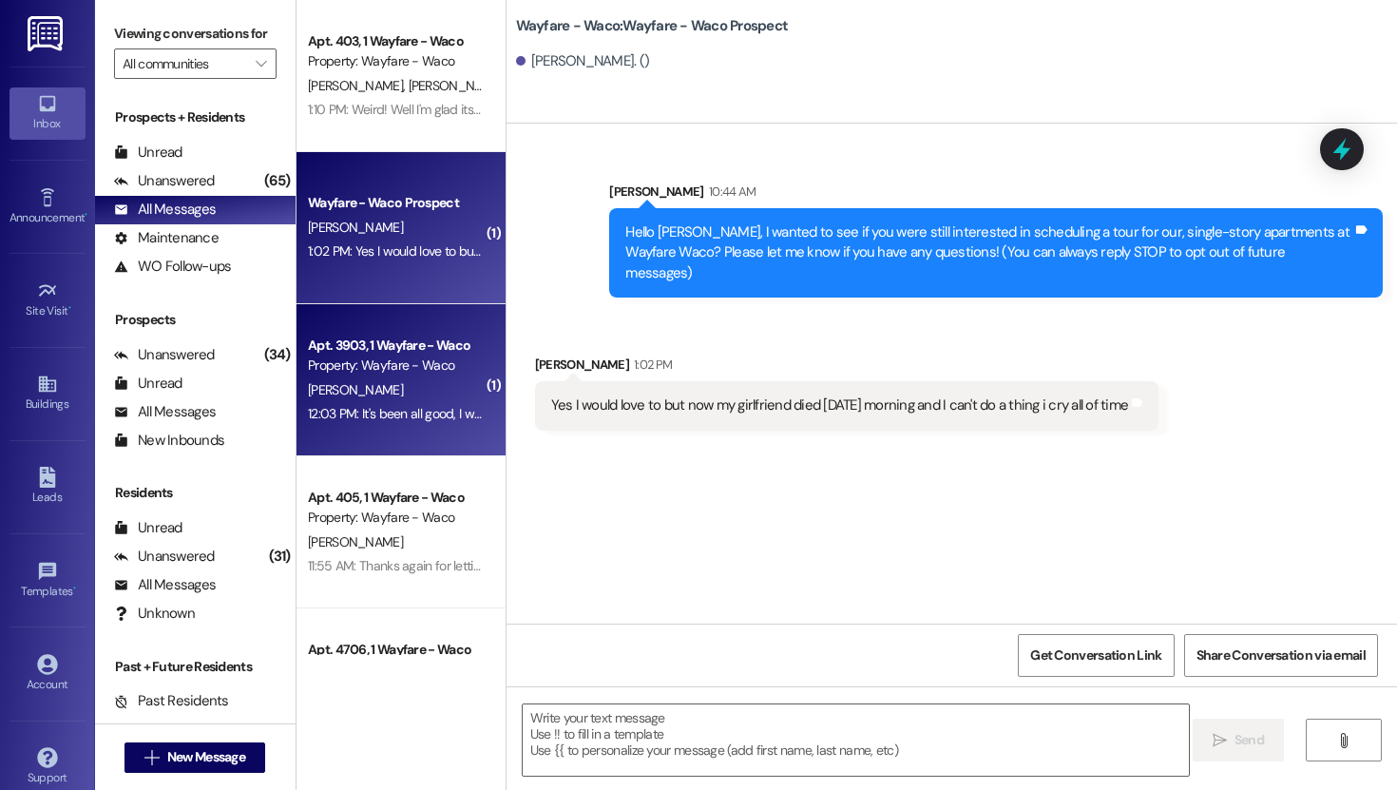
click at [383, 359] on div "Property: Wayfare - Waco" at bounding box center [396, 365] width 176 height 20
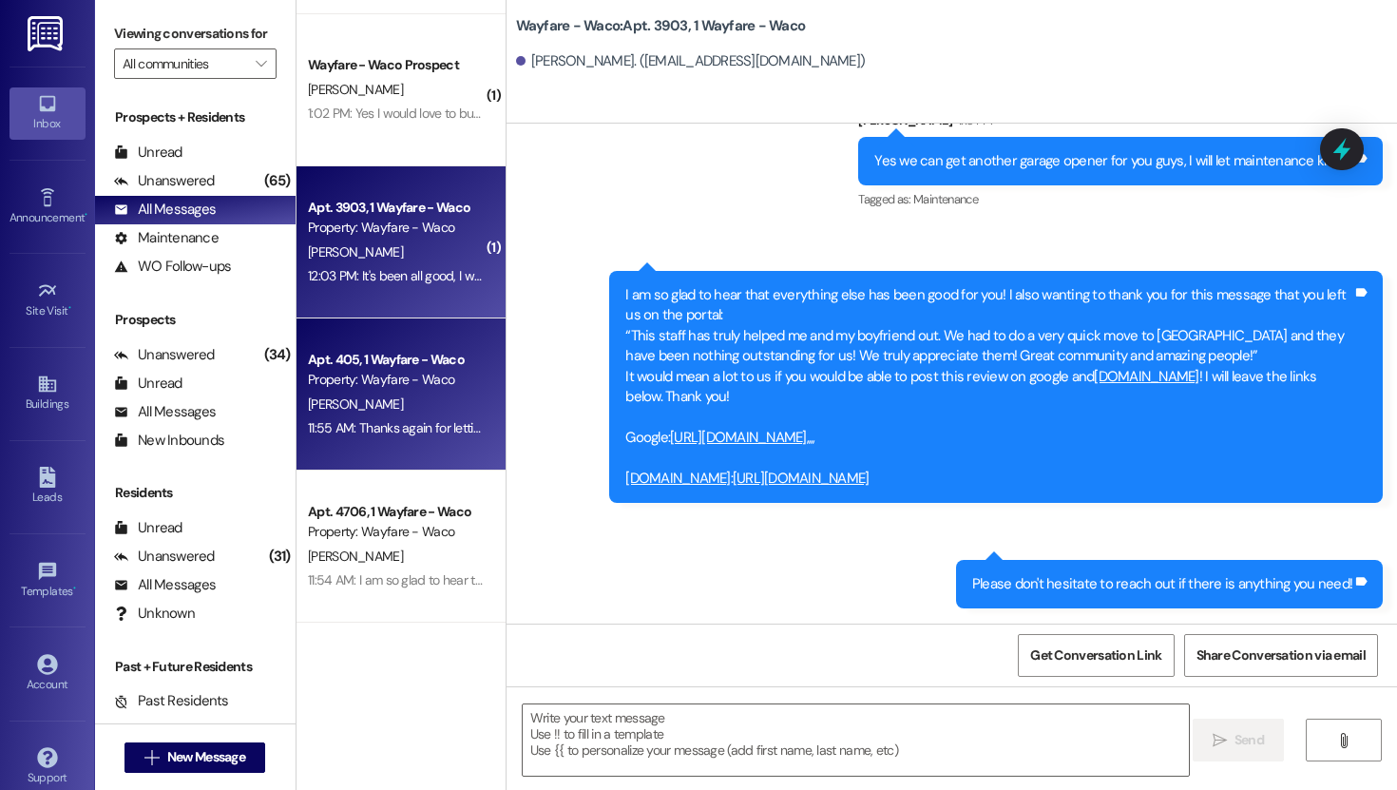
scroll to position [207, 0]
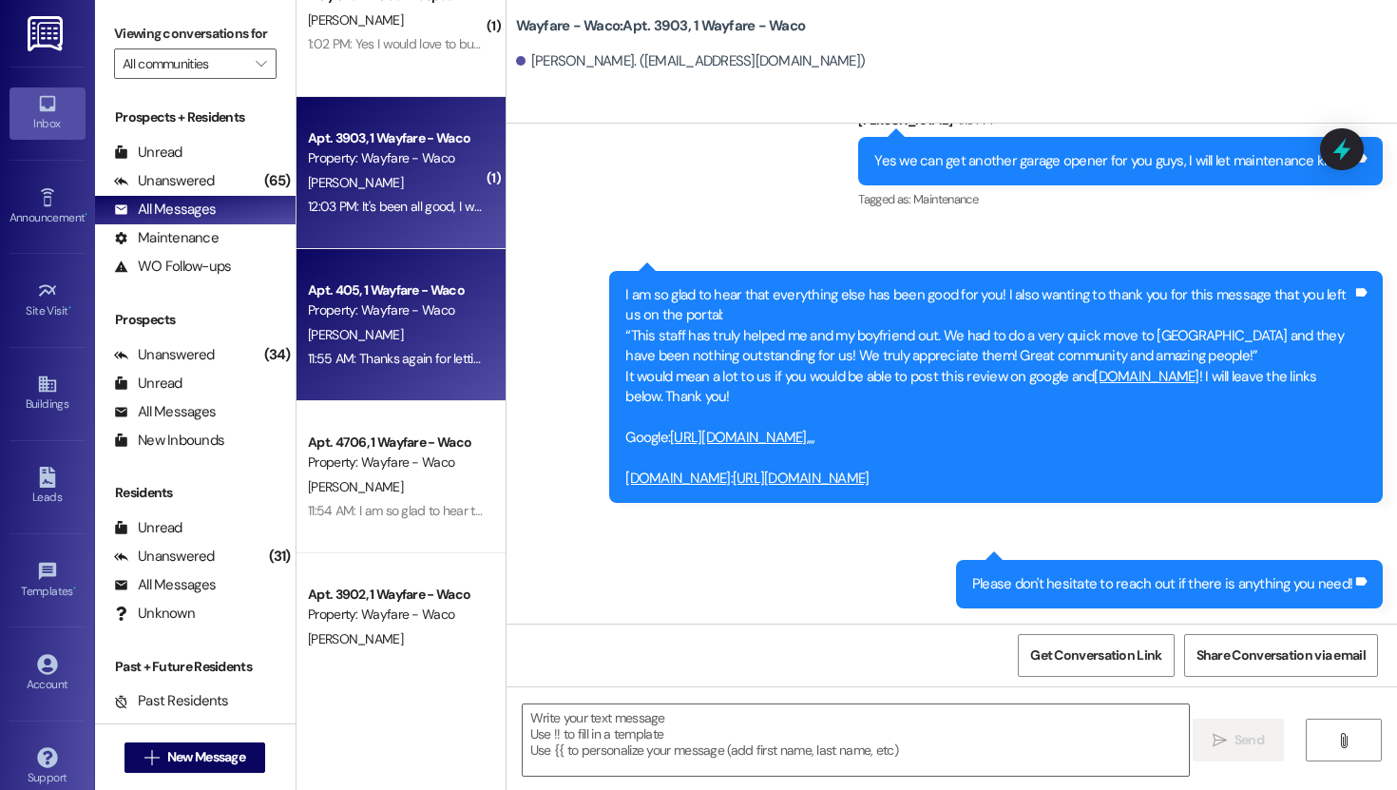
click at [432, 335] on div "[PERSON_NAME]" at bounding box center [396, 335] width 180 height 24
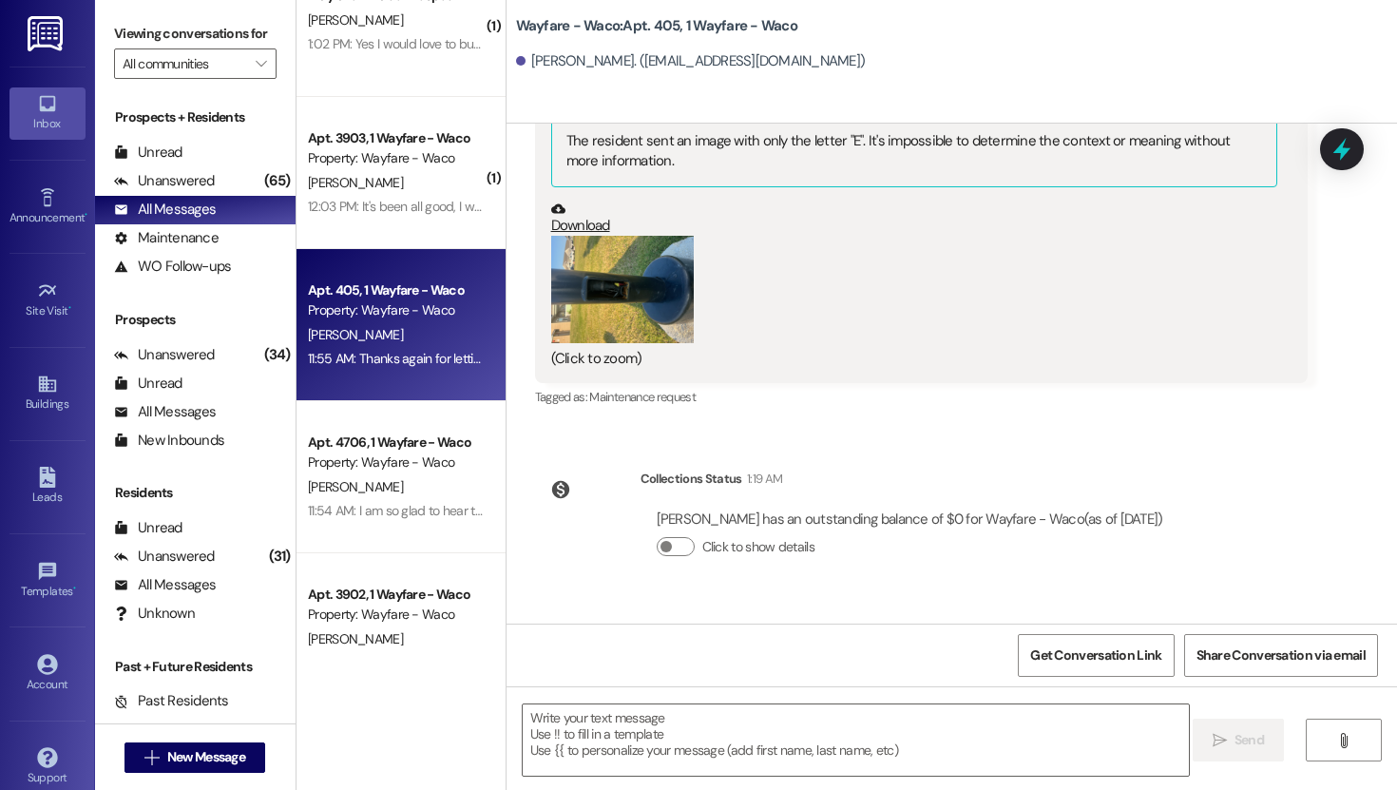
scroll to position [14603, 0]
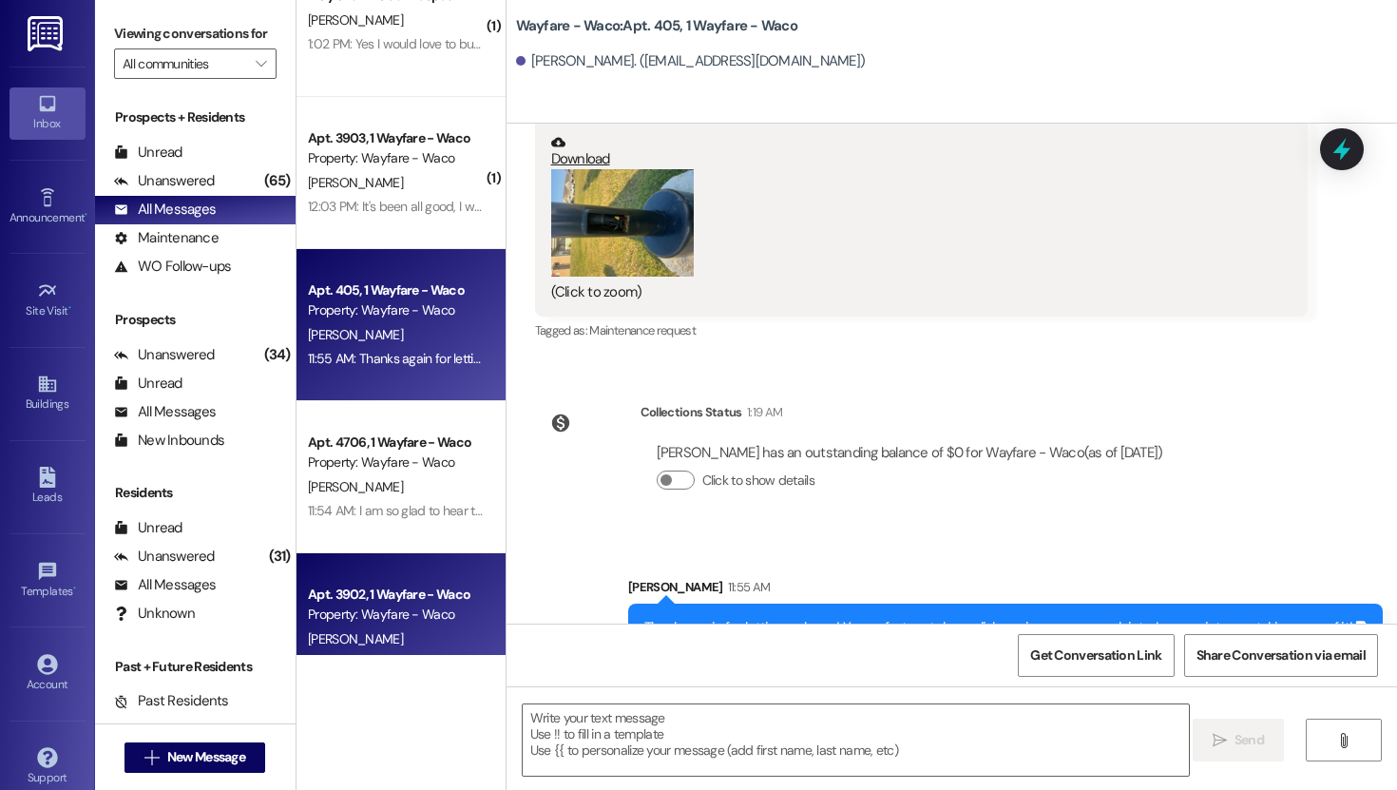
click at [384, 624] on div "Property: Wayfare - Waco" at bounding box center [396, 614] width 176 height 20
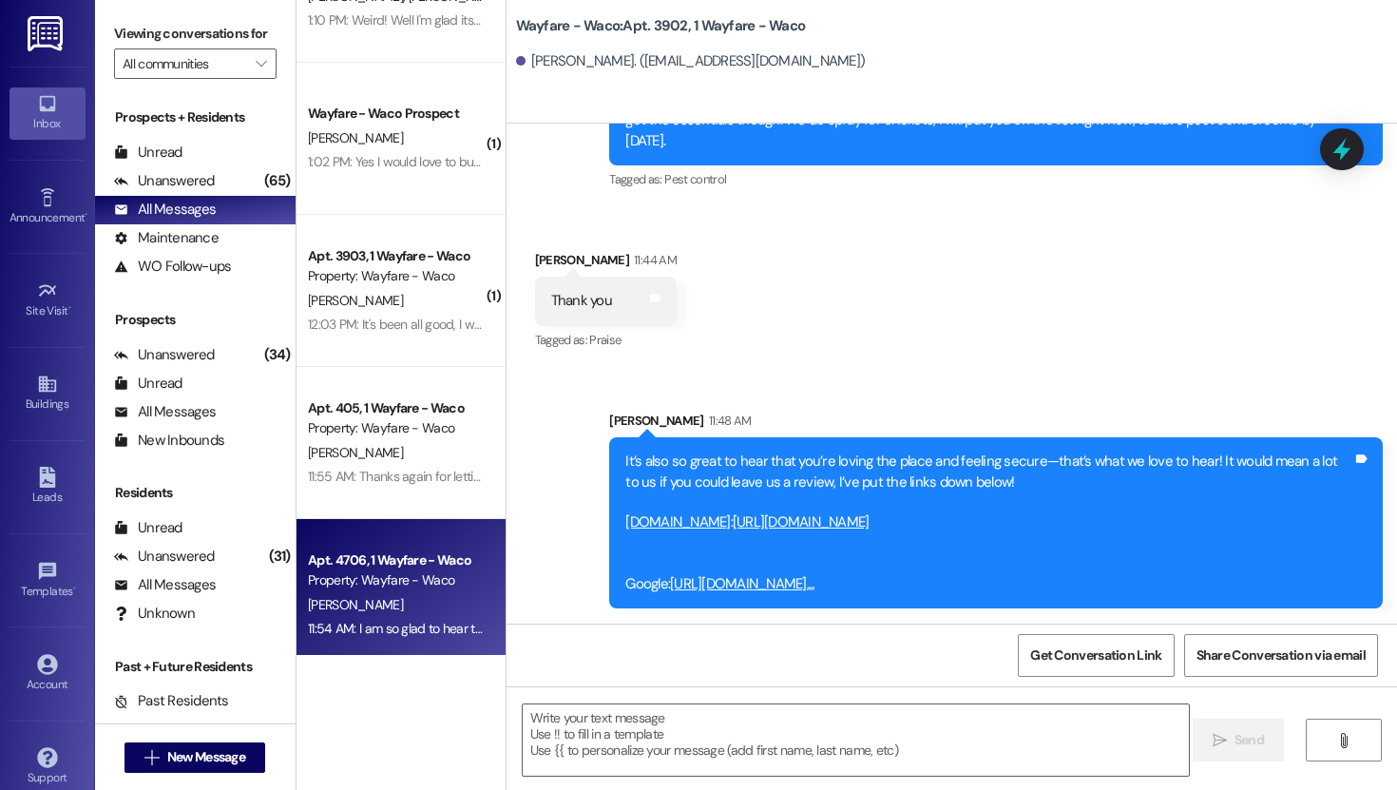
scroll to position [0, 0]
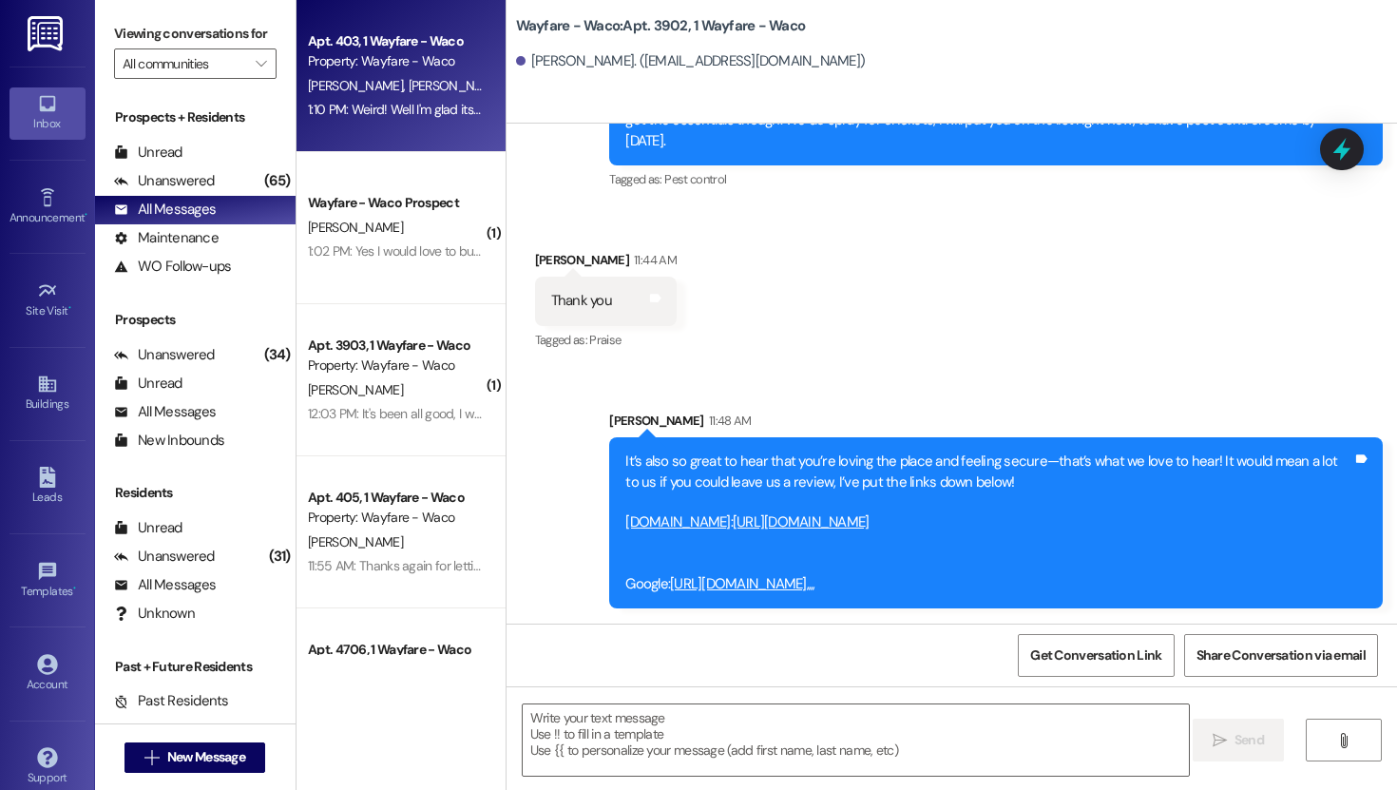
click at [416, 105] on div "1:10 PM: Weird! Well I'm glad its better now. Has the garage door given you any…" at bounding box center [568, 109] width 521 height 17
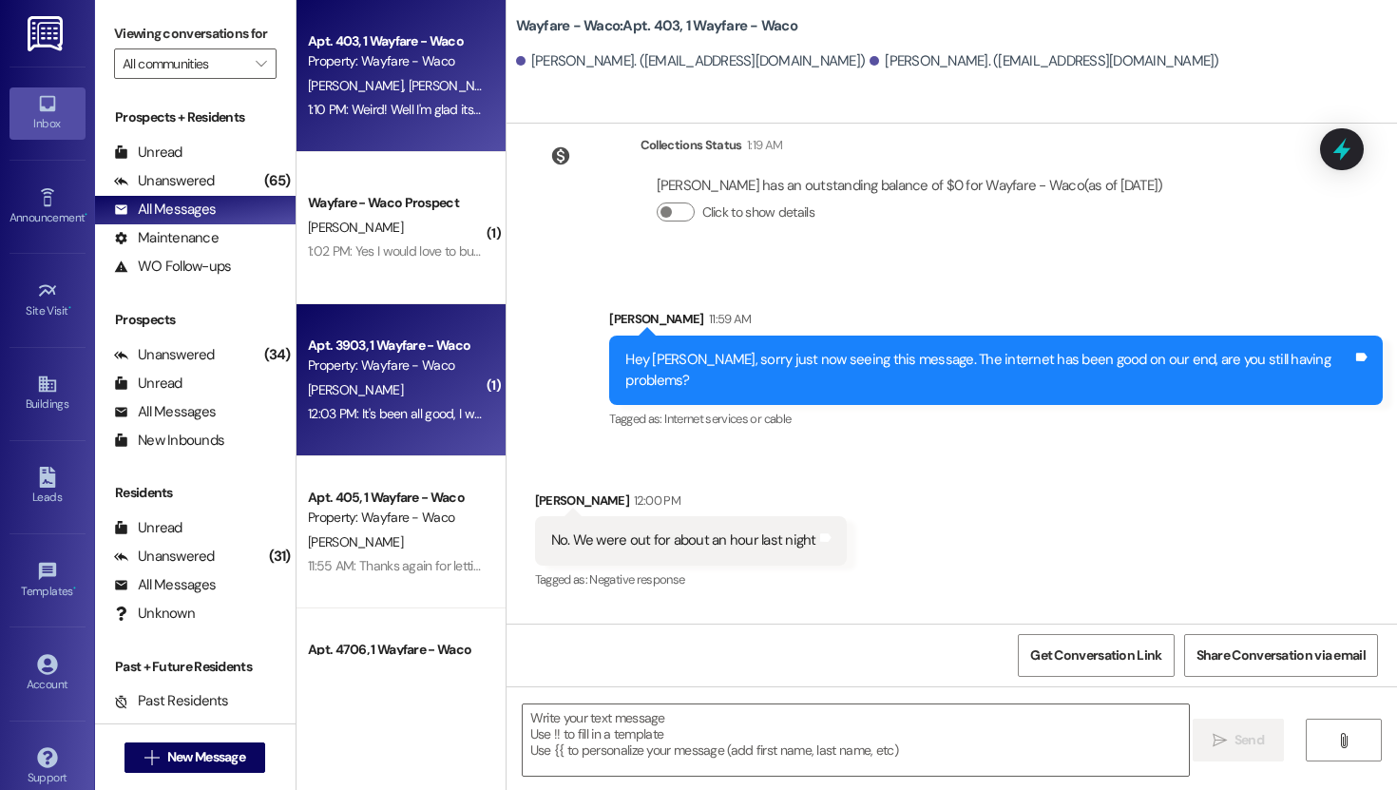
click at [361, 407] on div "12:03 PM: It's been all good, I was just wondering if there was anyway we could…" at bounding box center [603, 413] width 590 height 17
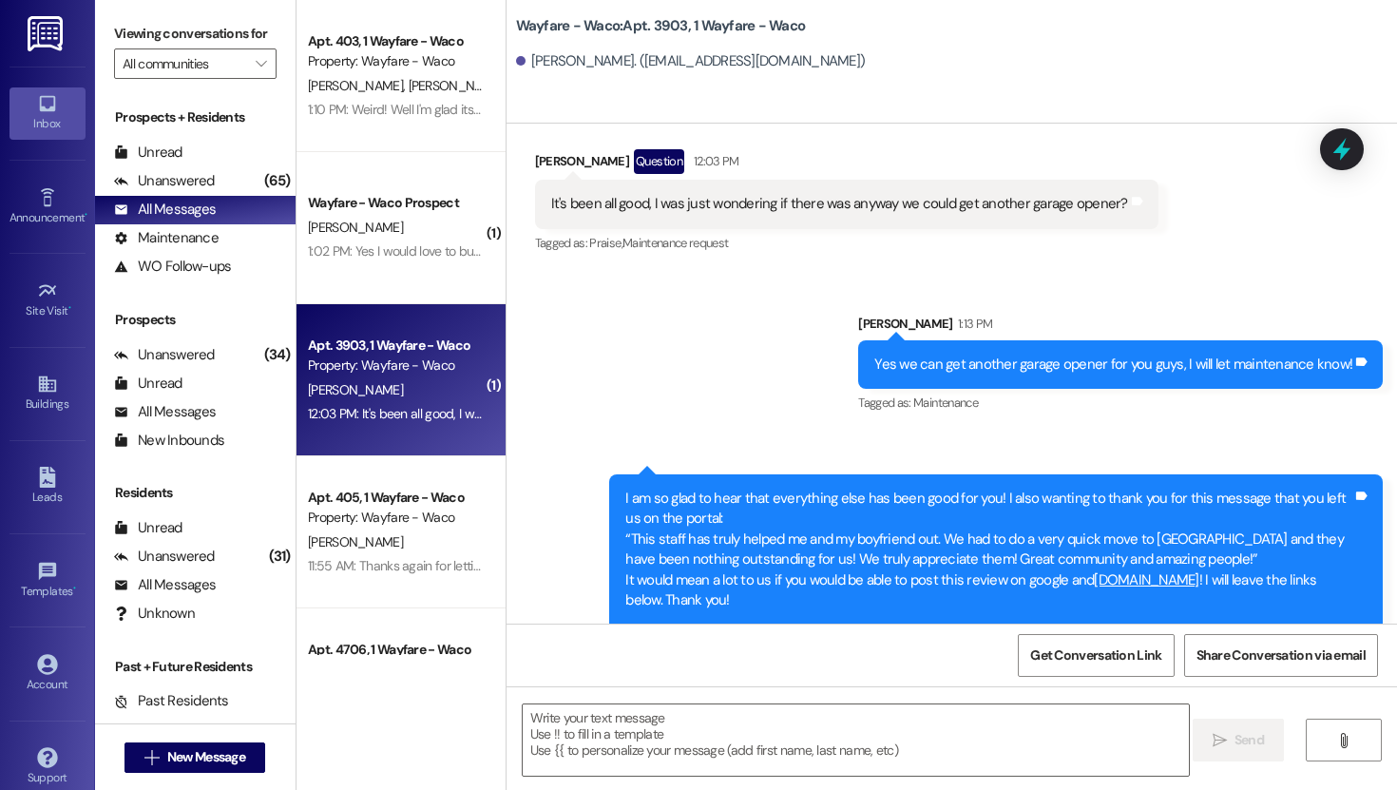
scroll to position [1166, 0]
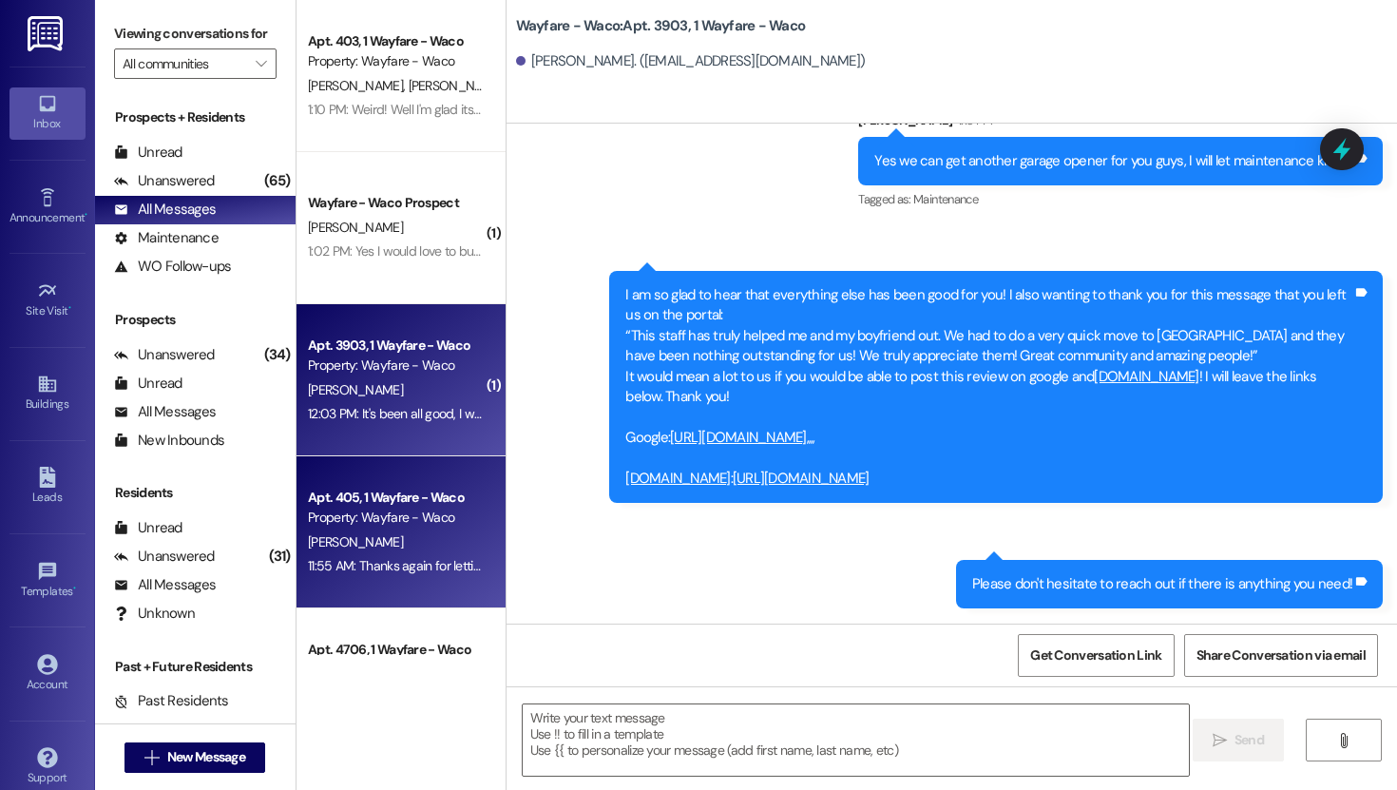
click at [369, 525] on div "Property: Wayfare - Waco" at bounding box center [396, 517] width 176 height 20
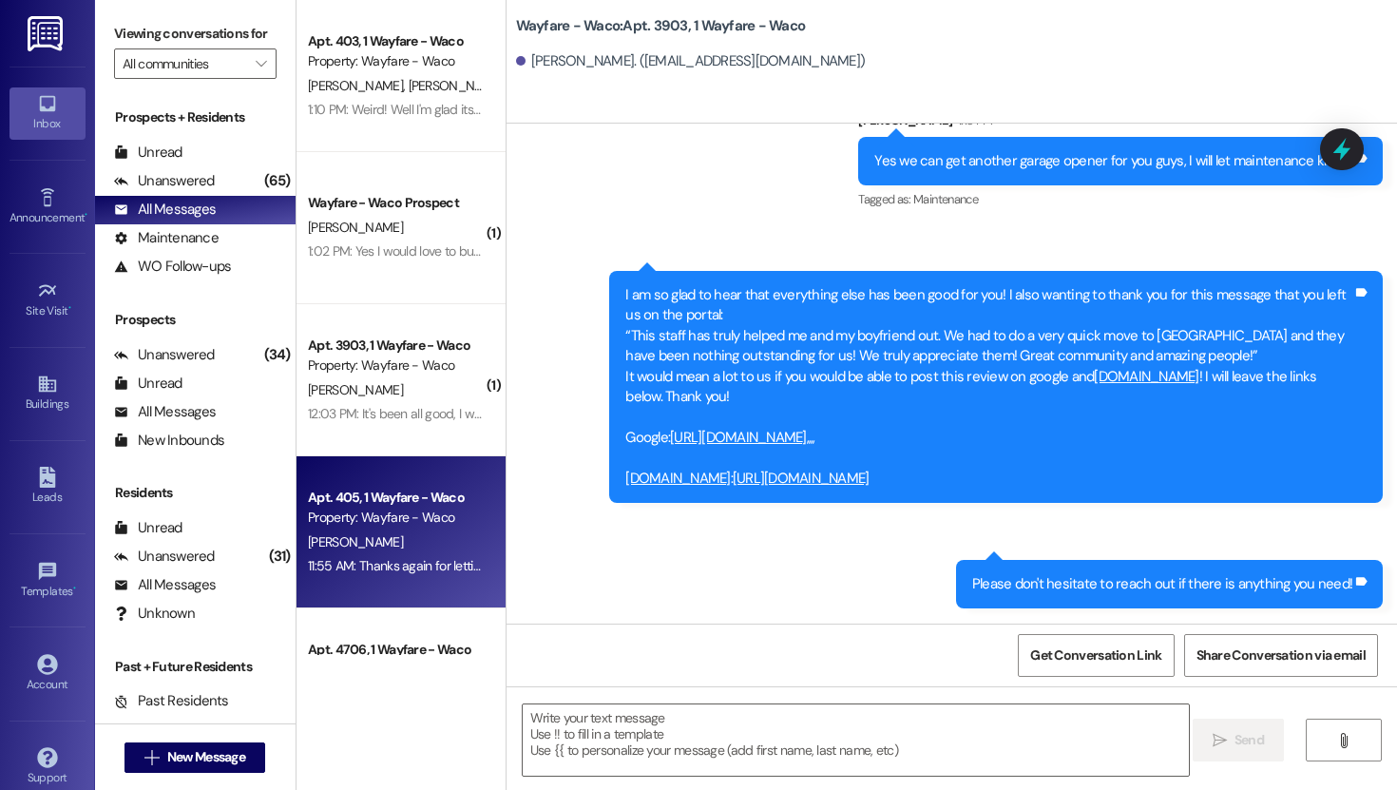
scroll to position [14603, 0]
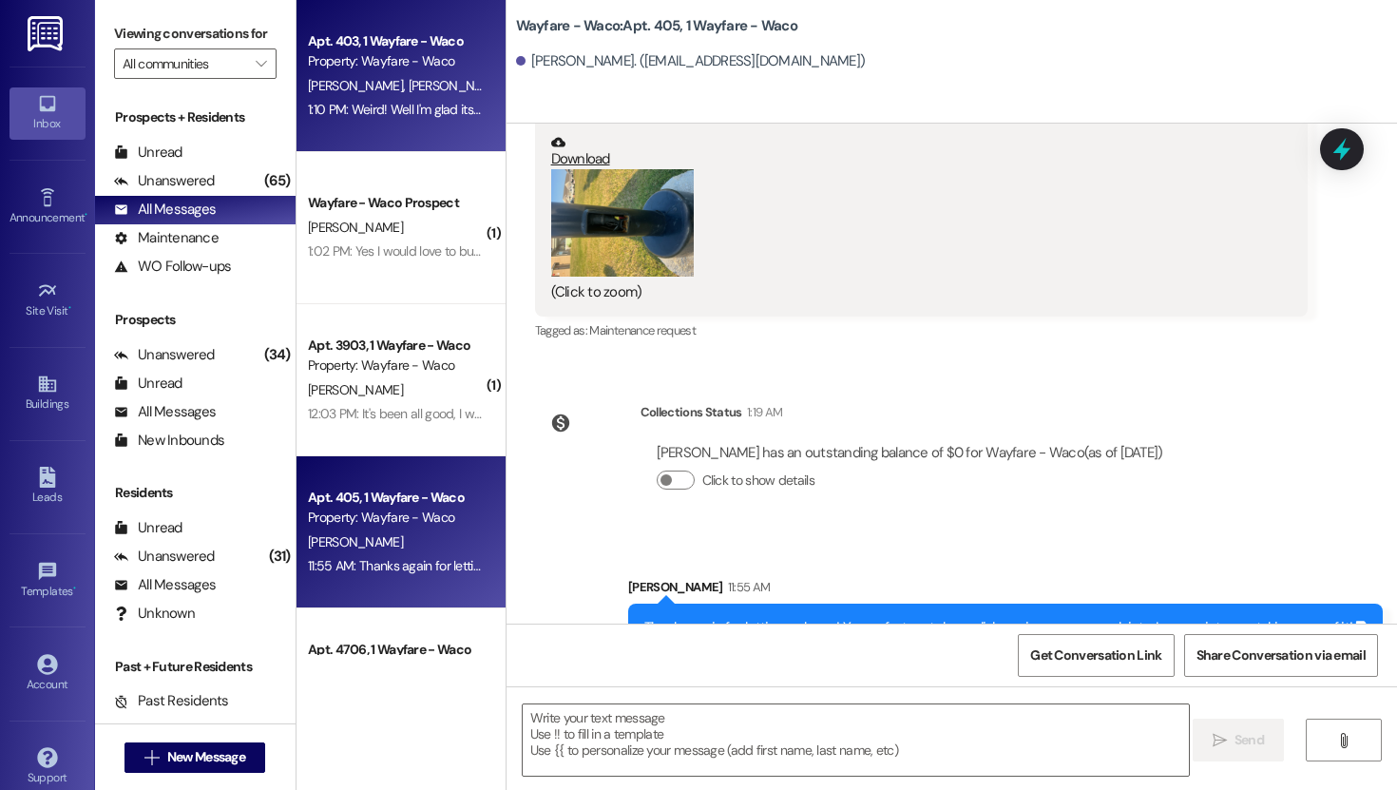
click at [392, 48] on div "Apt. 403, 1 Wayfare - Waco" at bounding box center [396, 41] width 176 height 20
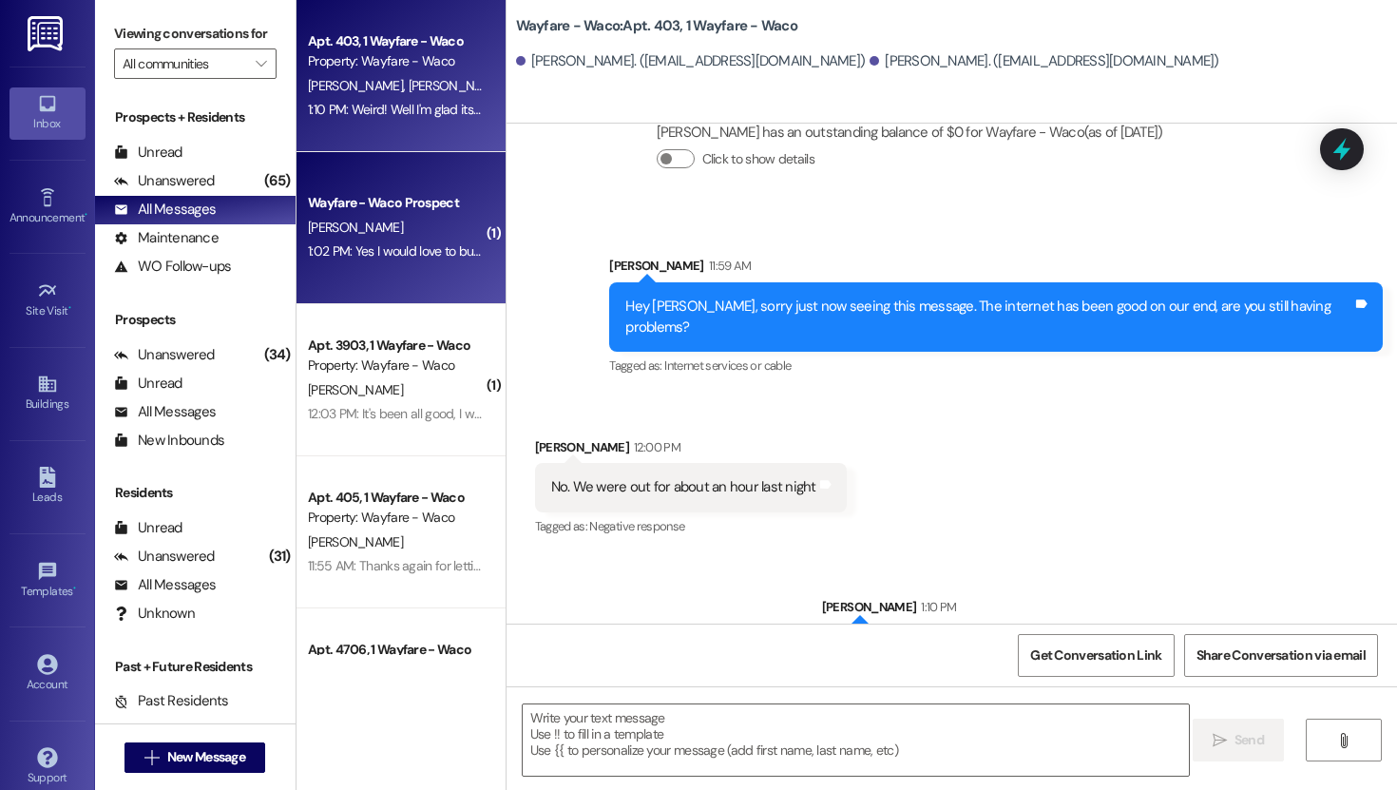
scroll to position [19498, 0]
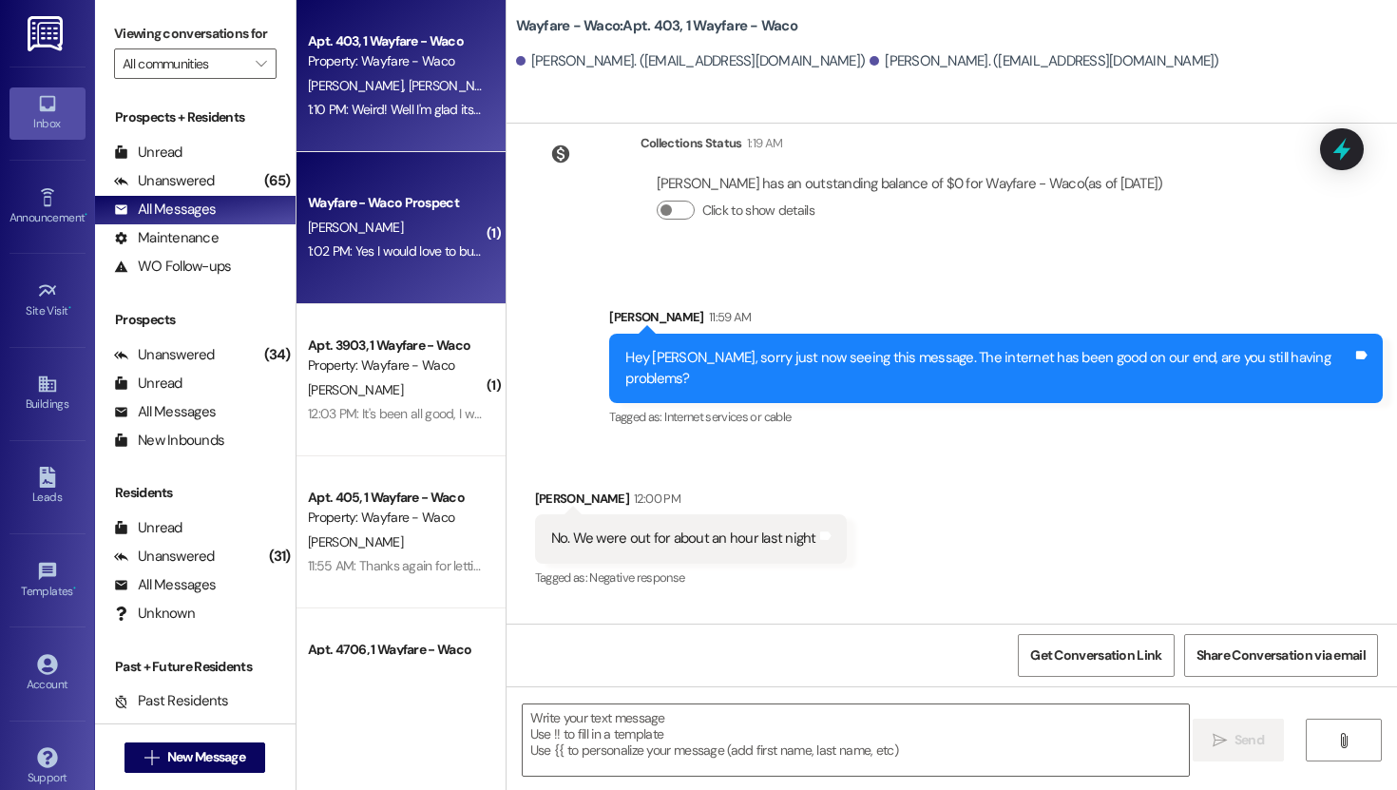
click at [360, 249] on div "1:02 PM: Yes I would love to but now my girlfriend died on Friday morning and I…" at bounding box center [598, 250] width 581 height 17
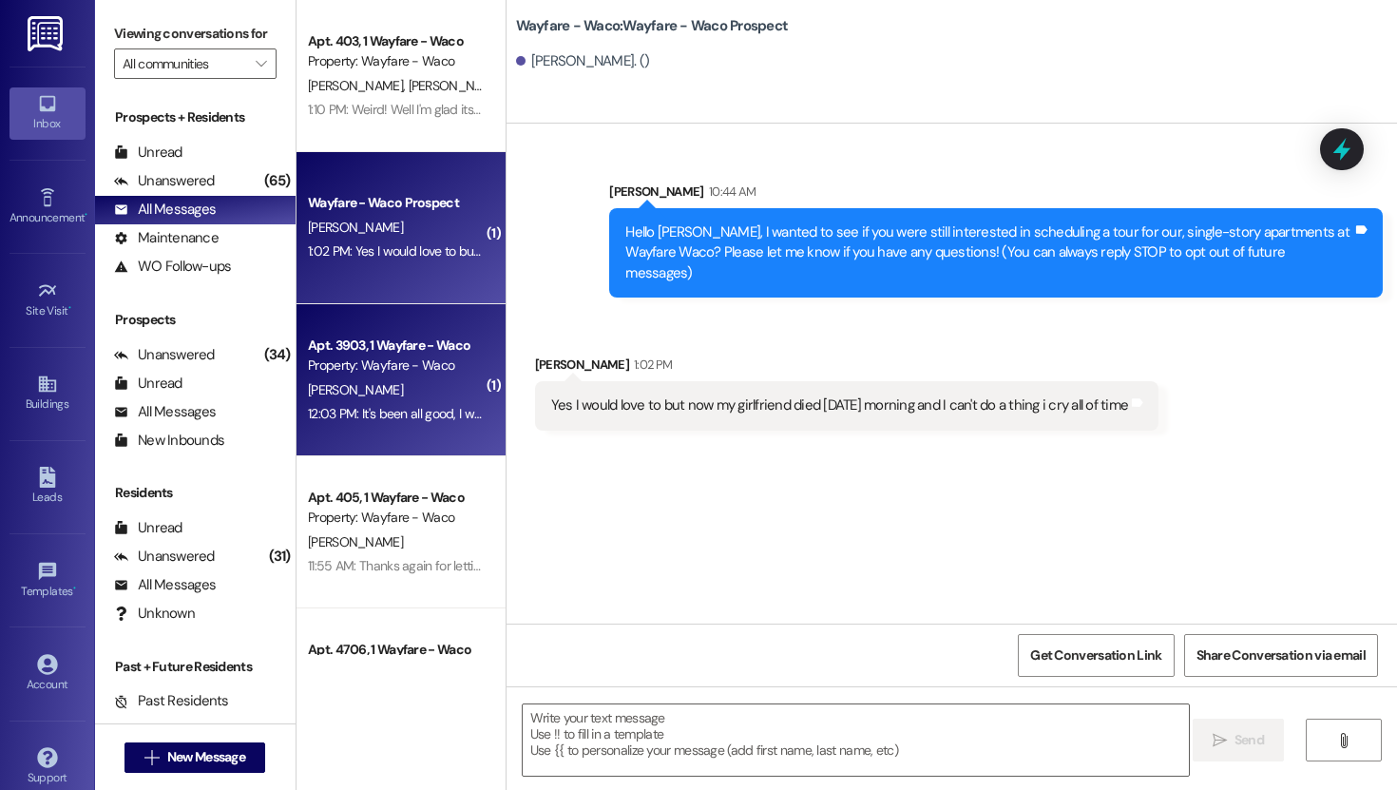
scroll to position [0, 0]
click at [365, 372] on div "Property: Wayfare - Waco" at bounding box center [396, 365] width 176 height 20
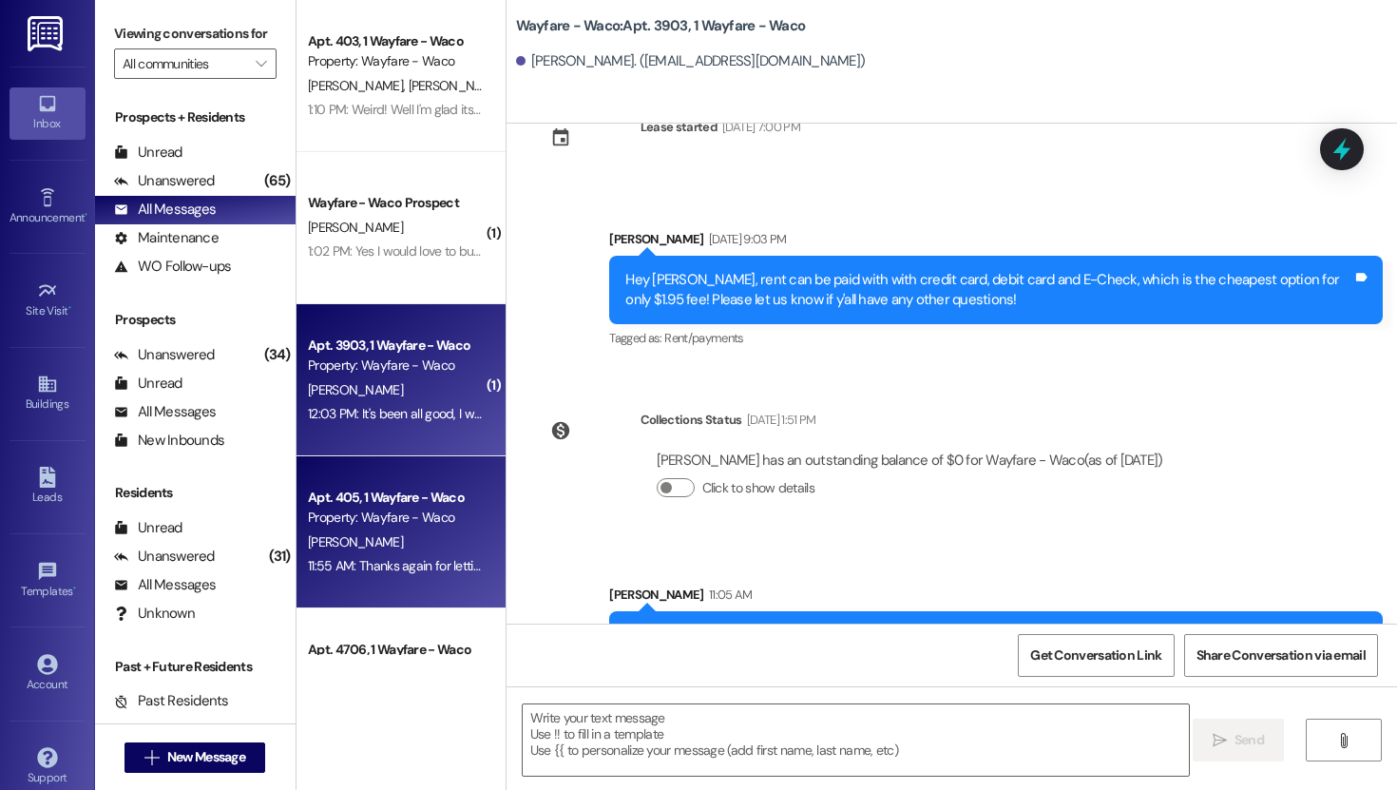
click at [373, 507] on div "Property: Wayfare - Waco" at bounding box center [396, 517] width 176 height 20
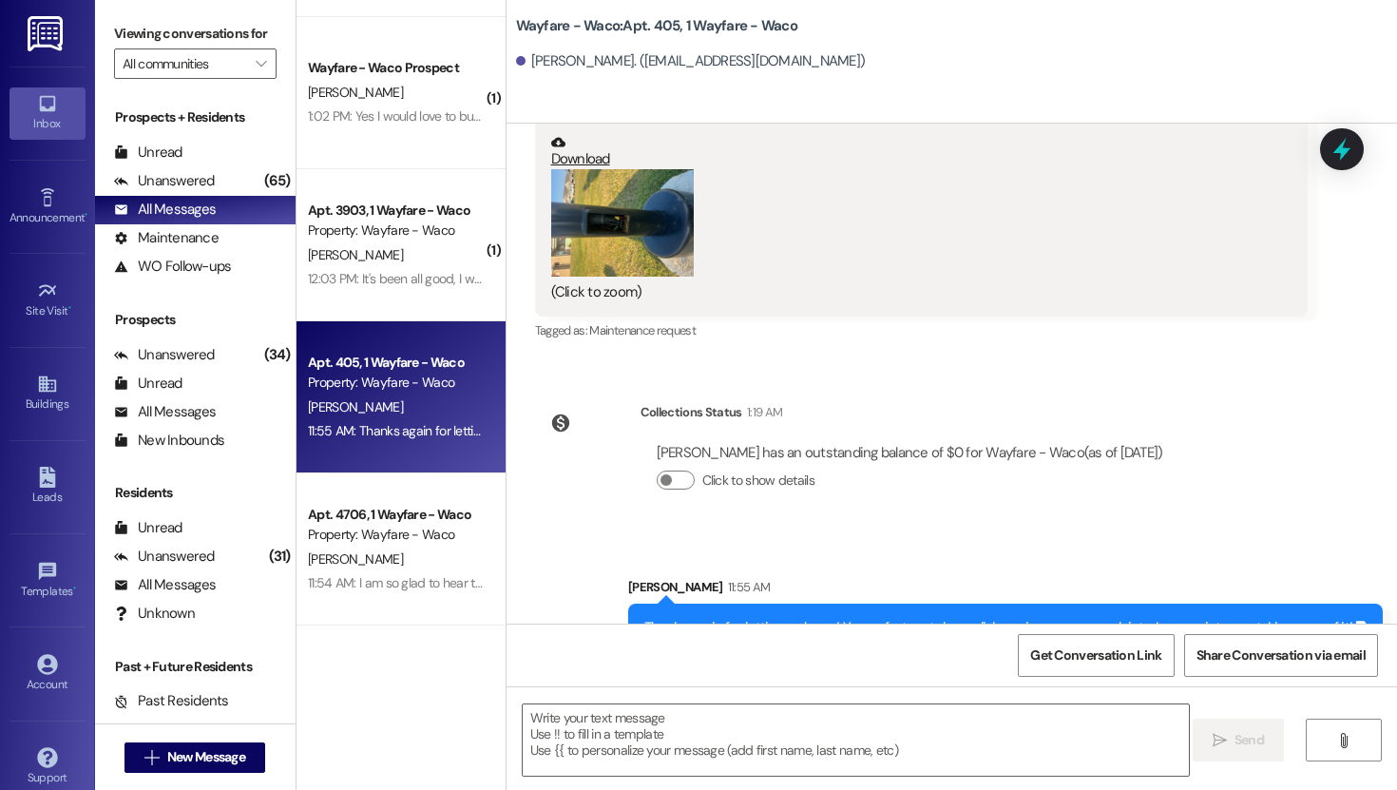
scroll to position [195, 0]
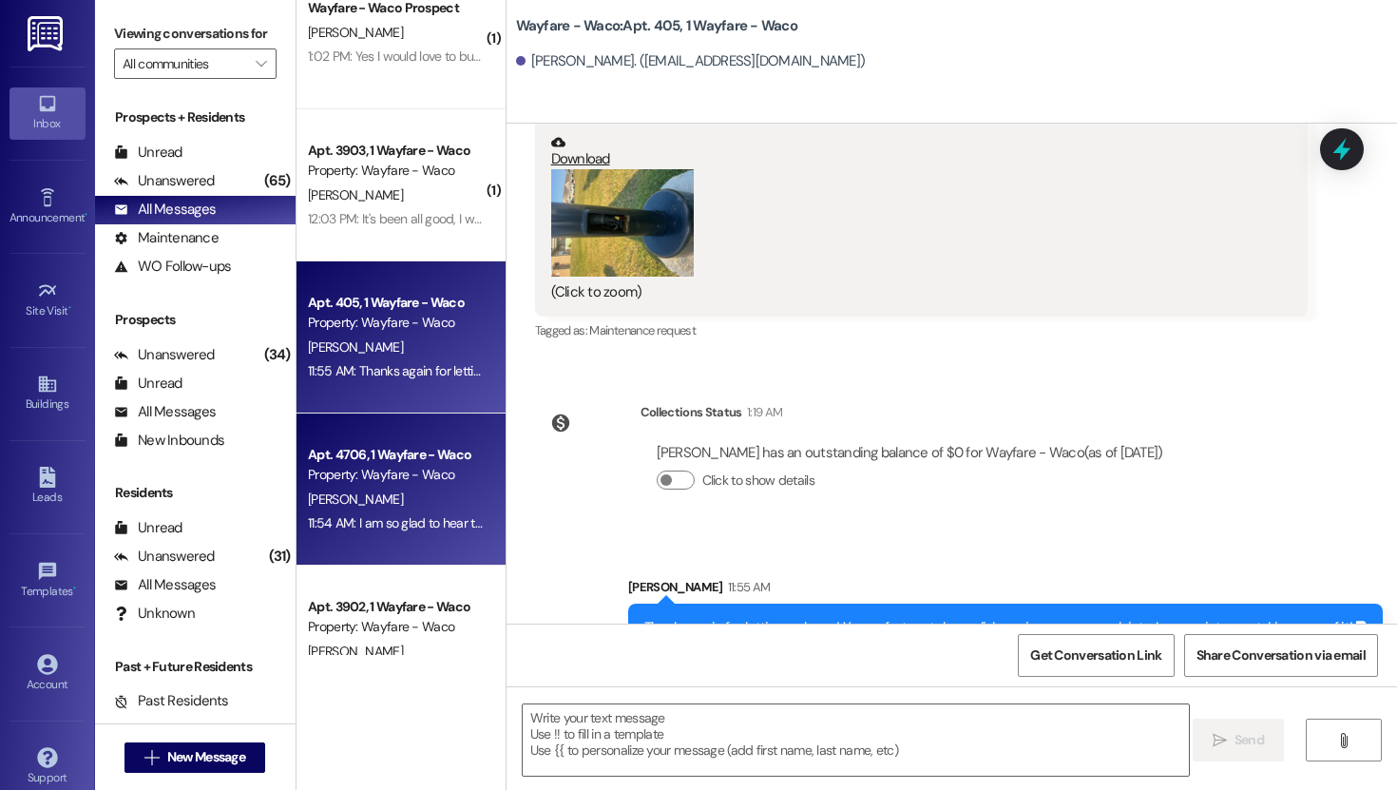
click at [404, 511] on div "11:54 AM: I am so glad to hear that everything else has been good for you! It w…" at bounding box center [396, 523] width 180 height 24
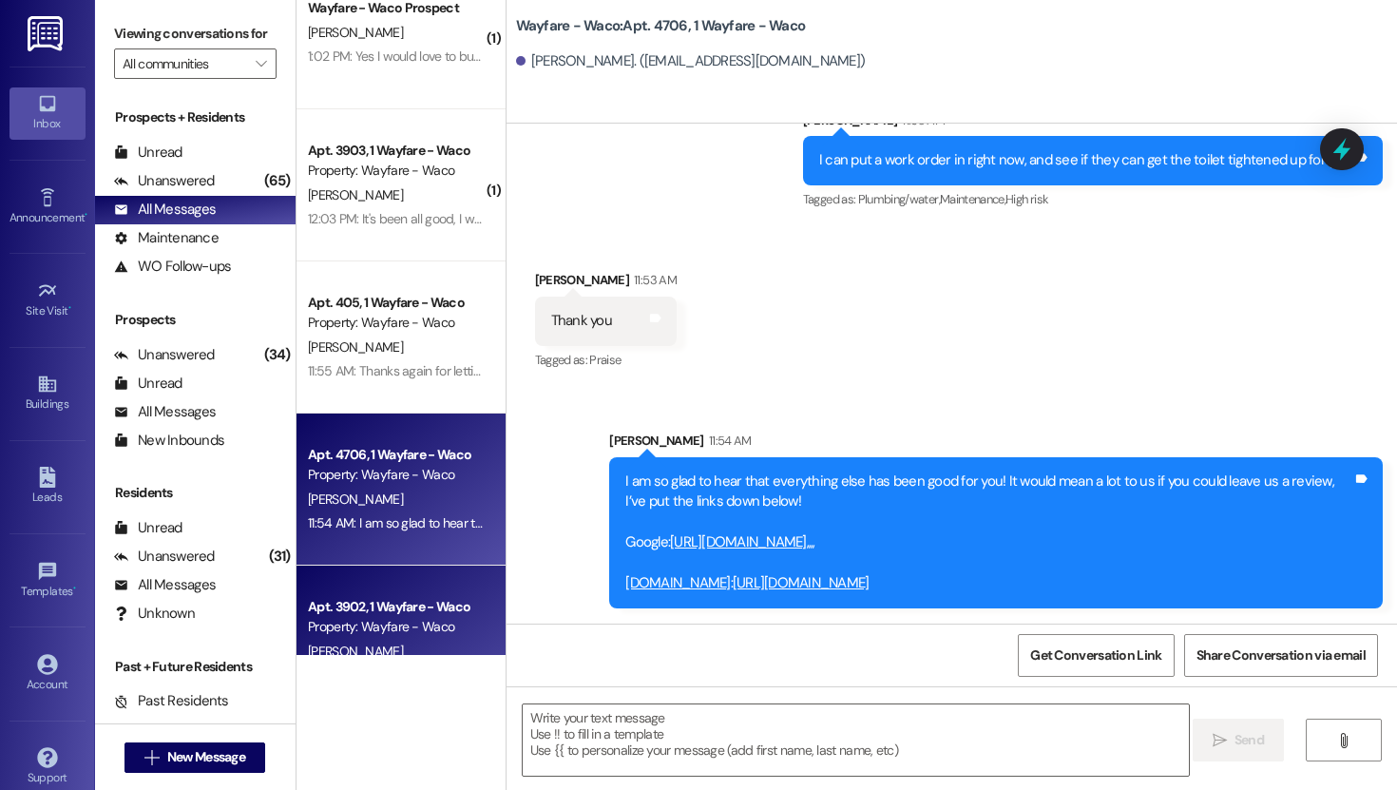
click at [393, 618] on div "Property: Wayfare - Waco" at bounding box center [396, 627] width 176 height 20
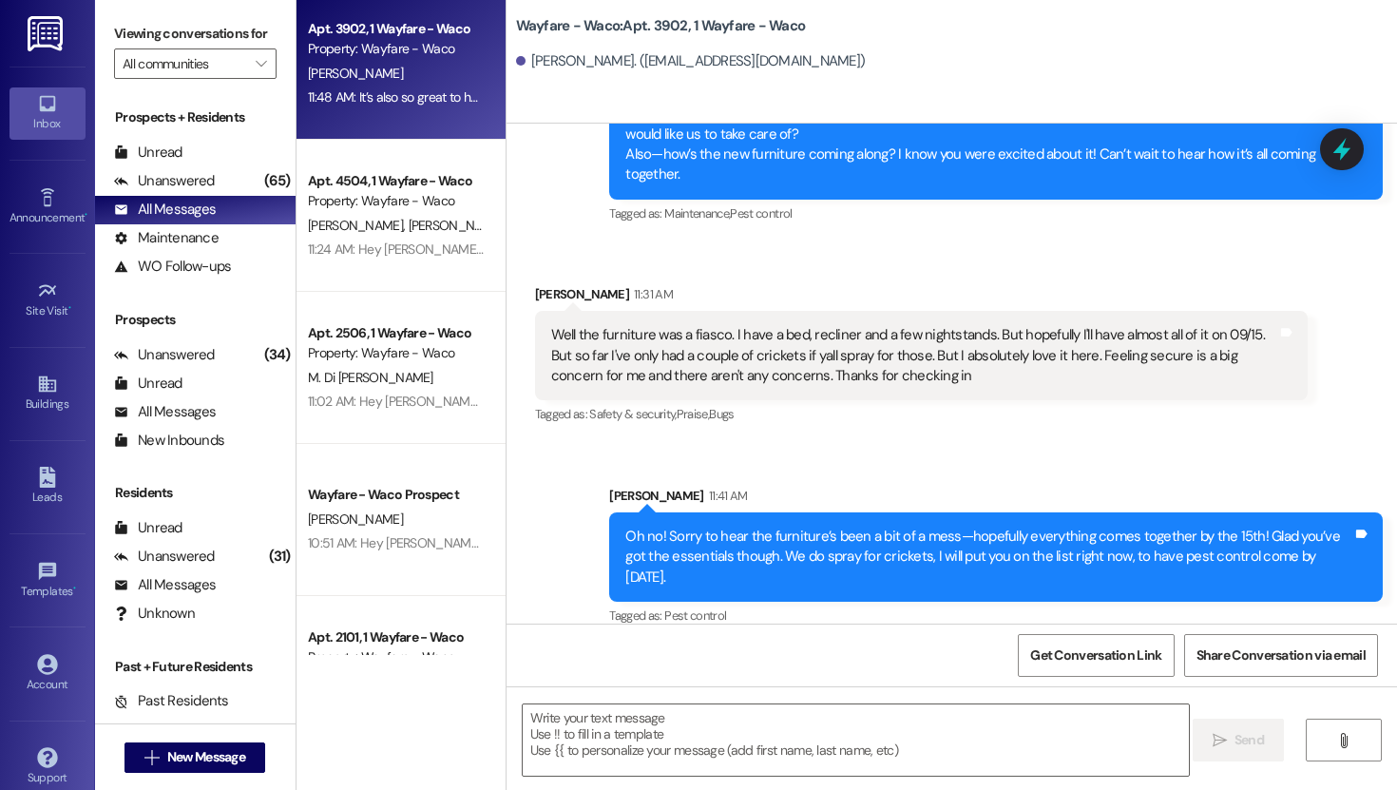
scroll to position [0, 0]
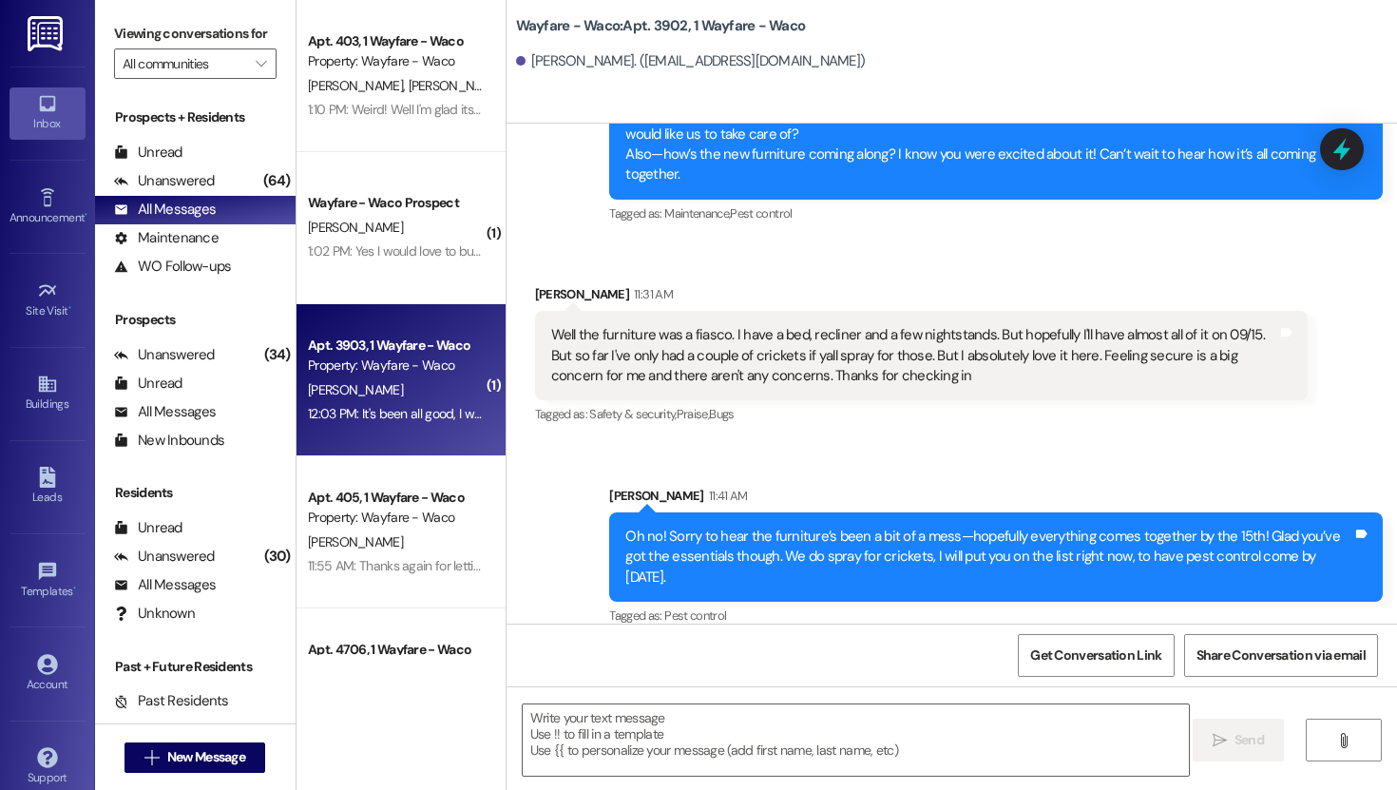
click at [411, 357] on div "Property: Wayfare - Waco" at bounding box center [396, 365] width 176 height 20
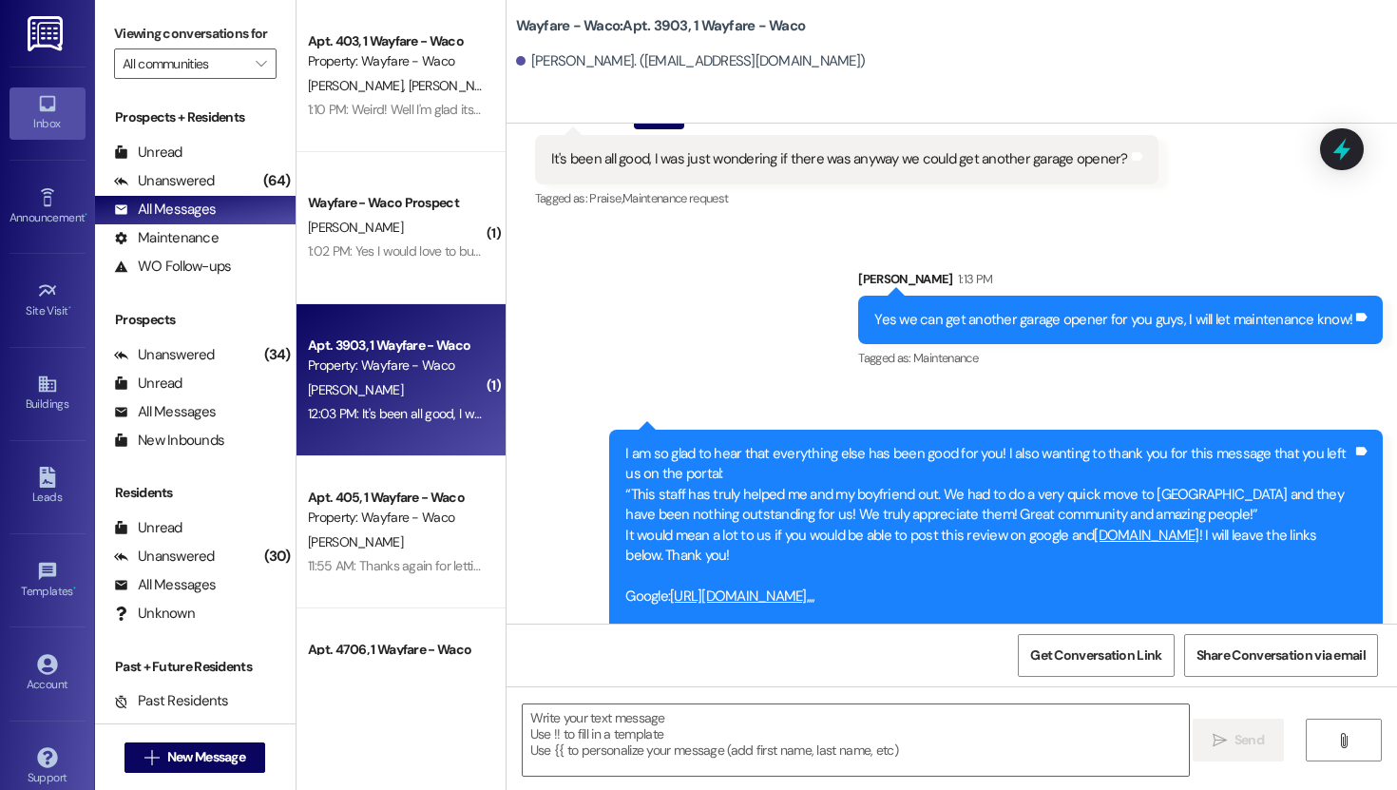
scroll to position [1412, 0]
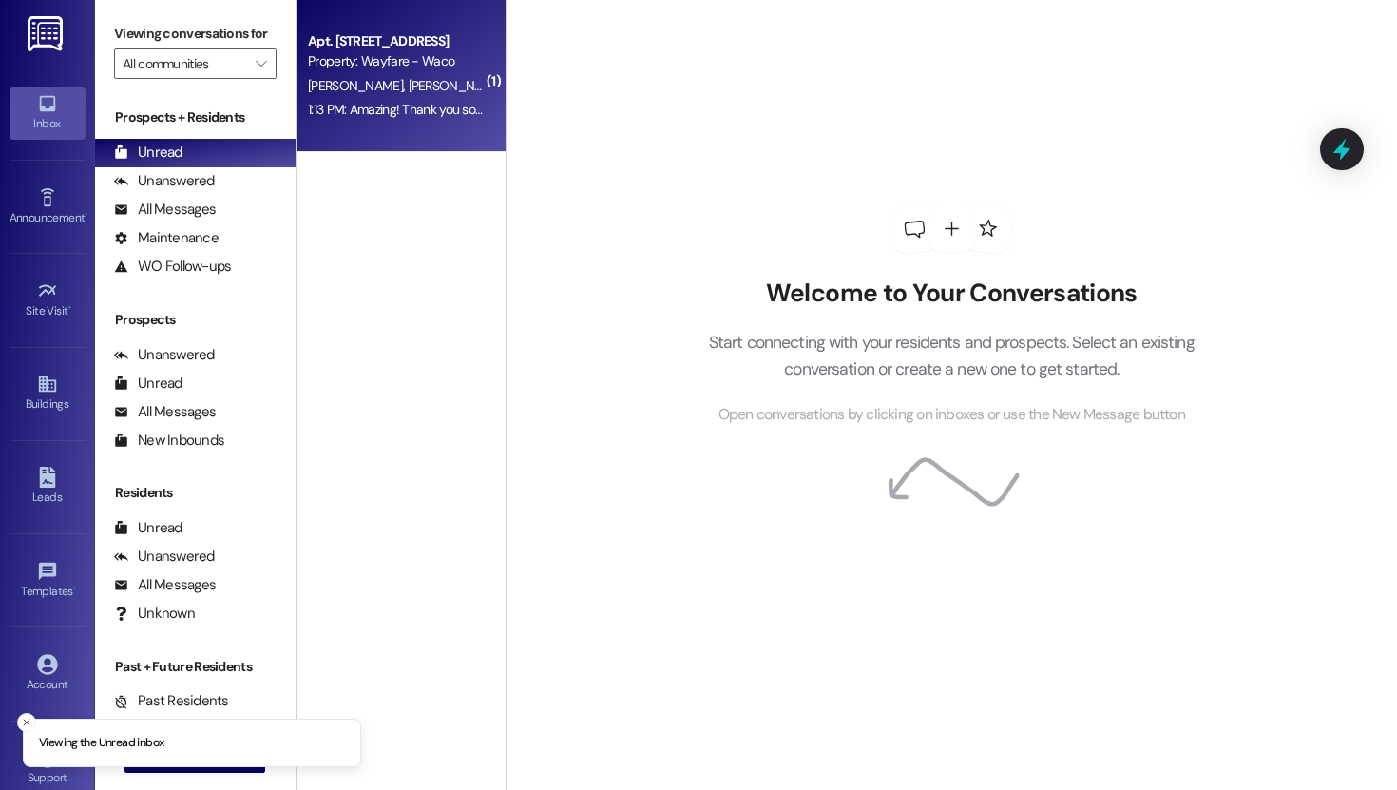
click at [419, 117] on div "1:13 PM: Amazing! Thank you so much! 1:13 PM: Amazing! Thank you so much!" at bounding box center [410, 109] width 205 height 17
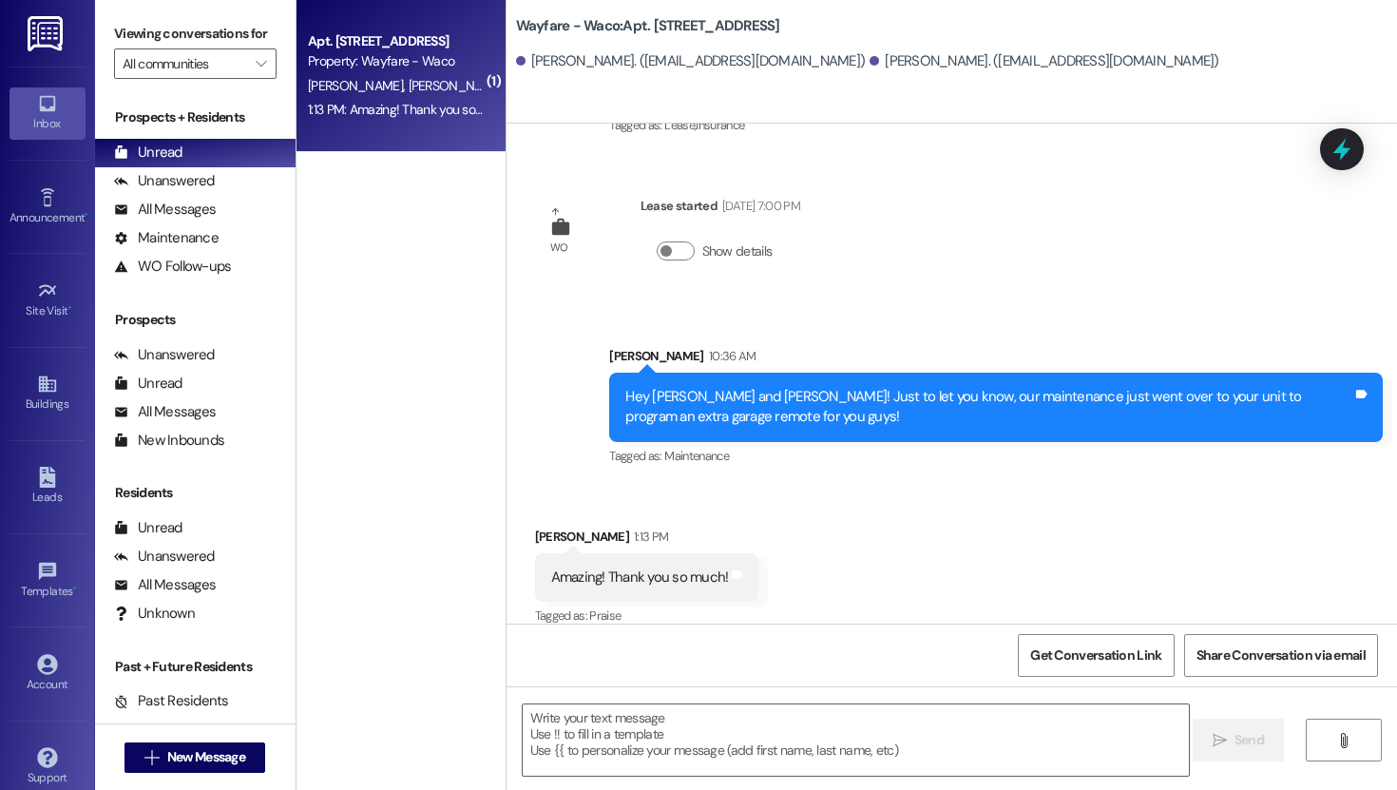
scroll to position [1130, 0]
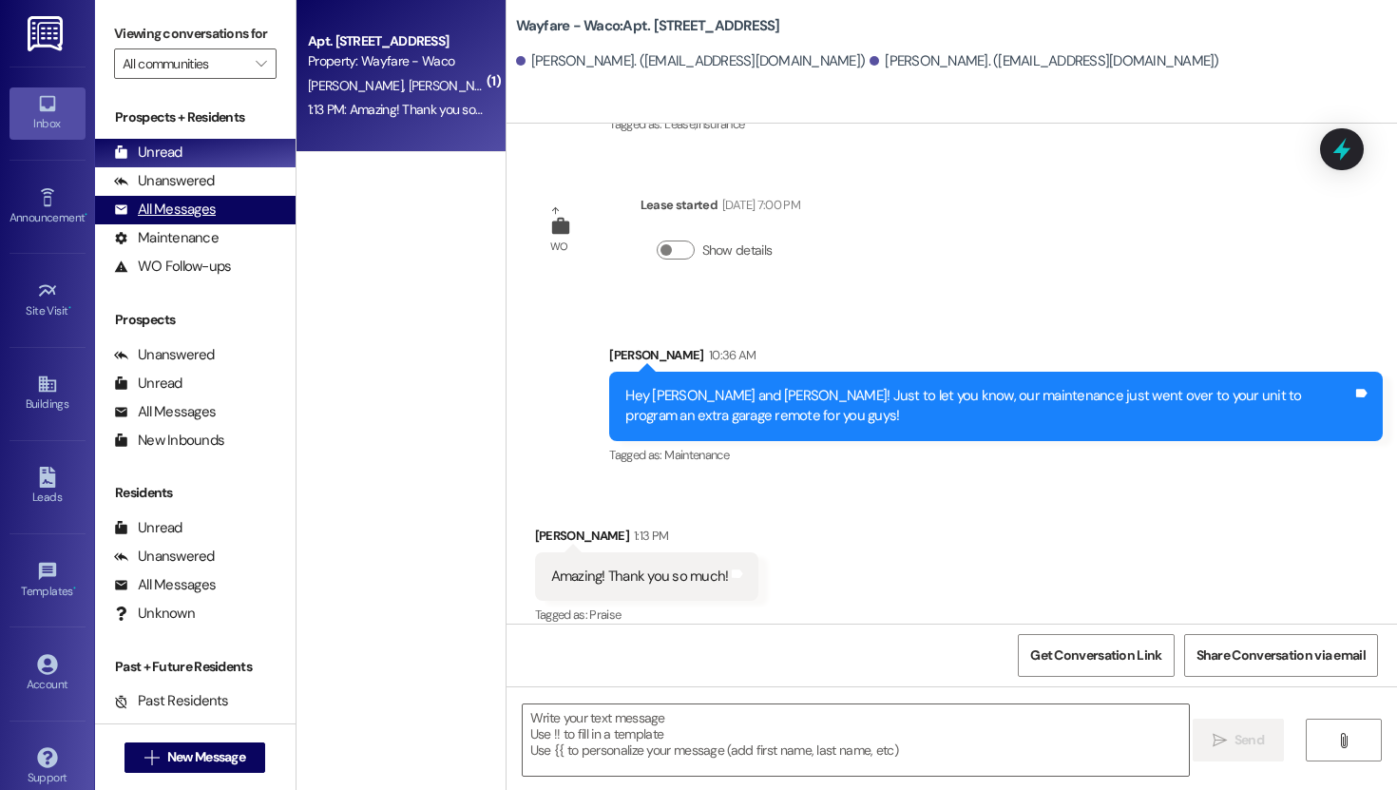
click at [191, 220] on div "All Messages" at bounding box center [165, 210] width 102 height 20
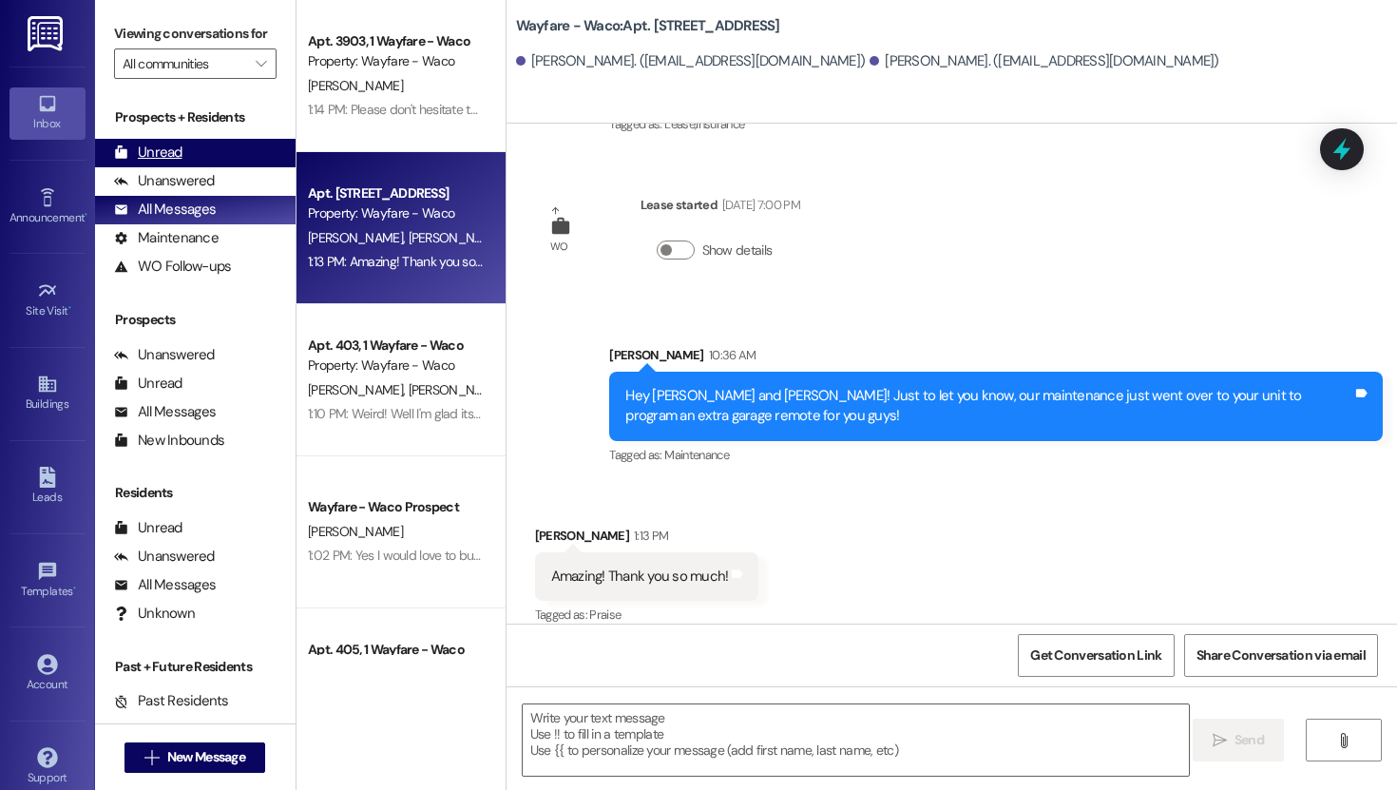
click at [188, 167] on div "Unread (0)" at bounding box center [195, 153] width 201 height 29
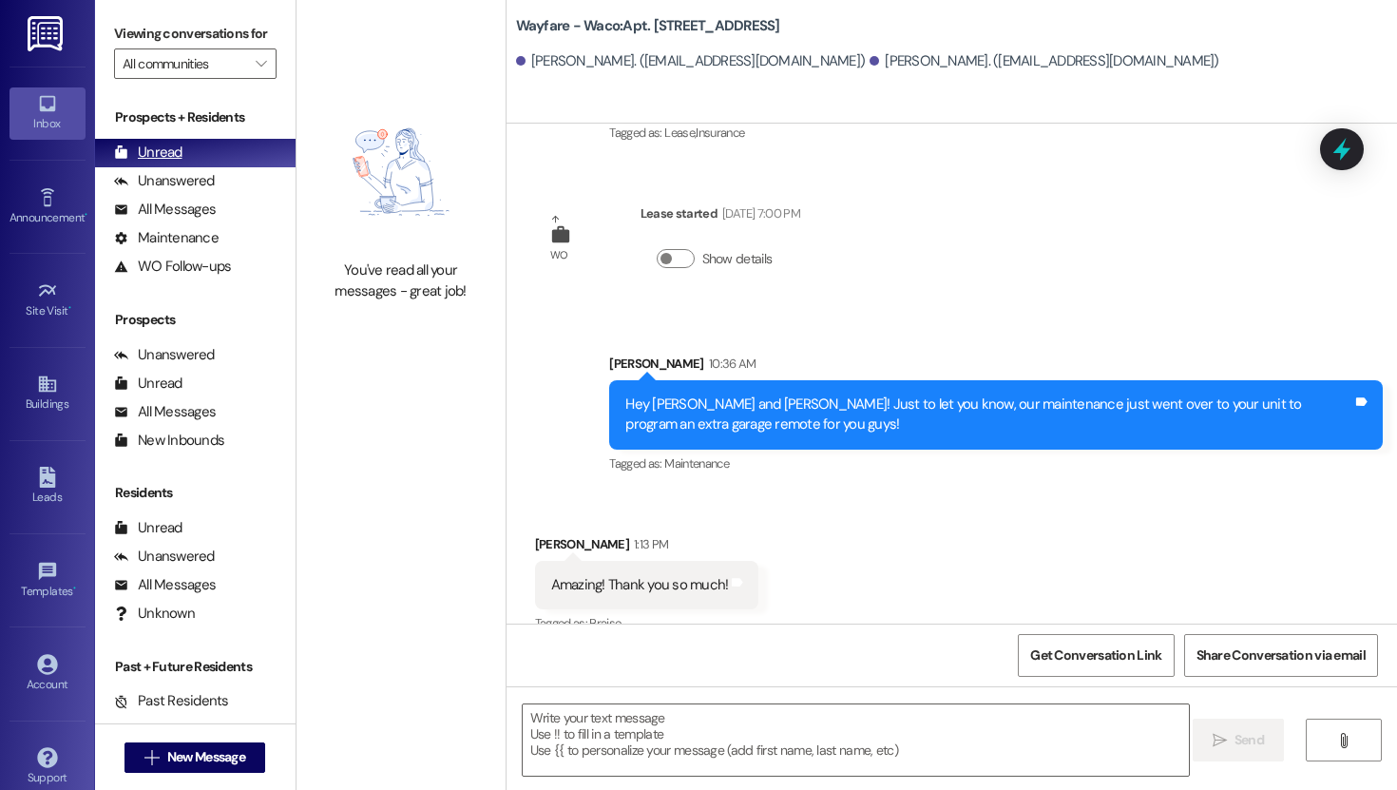
scroll to position [1129, 0]
